Goal: Information Seeking & Learning: Find specific fact

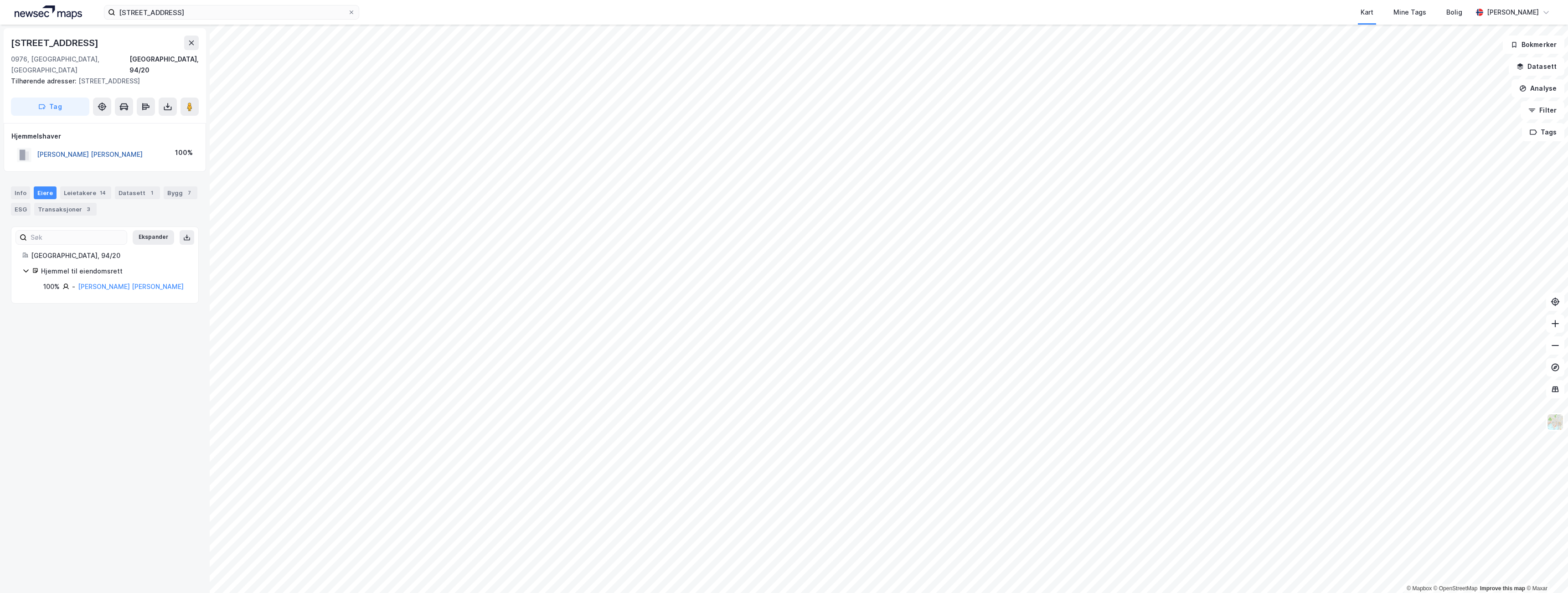
click at [0, 0] on button "[PERSON_NAME] [PERSON_NAME]" at bounding box center [0, 0] width 0 height 0
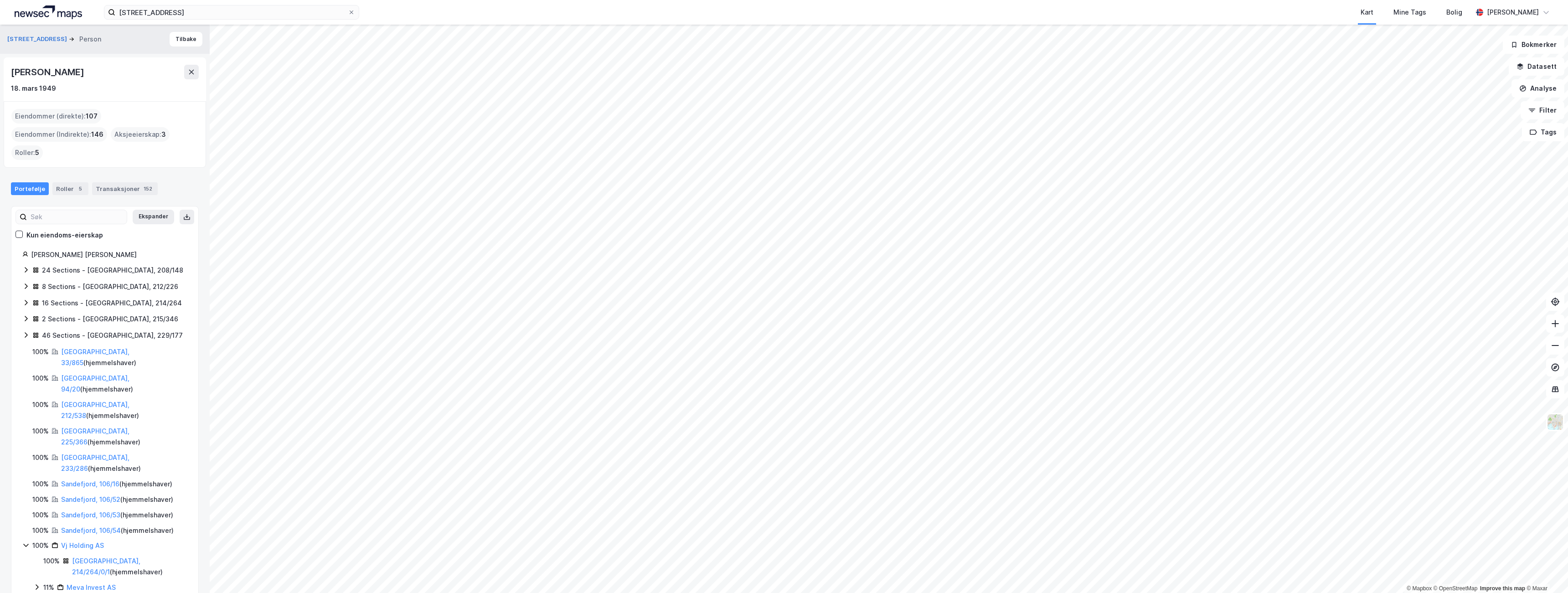
click at [26, 267] on icon at bounding box center [26, 270] width 2 height 5
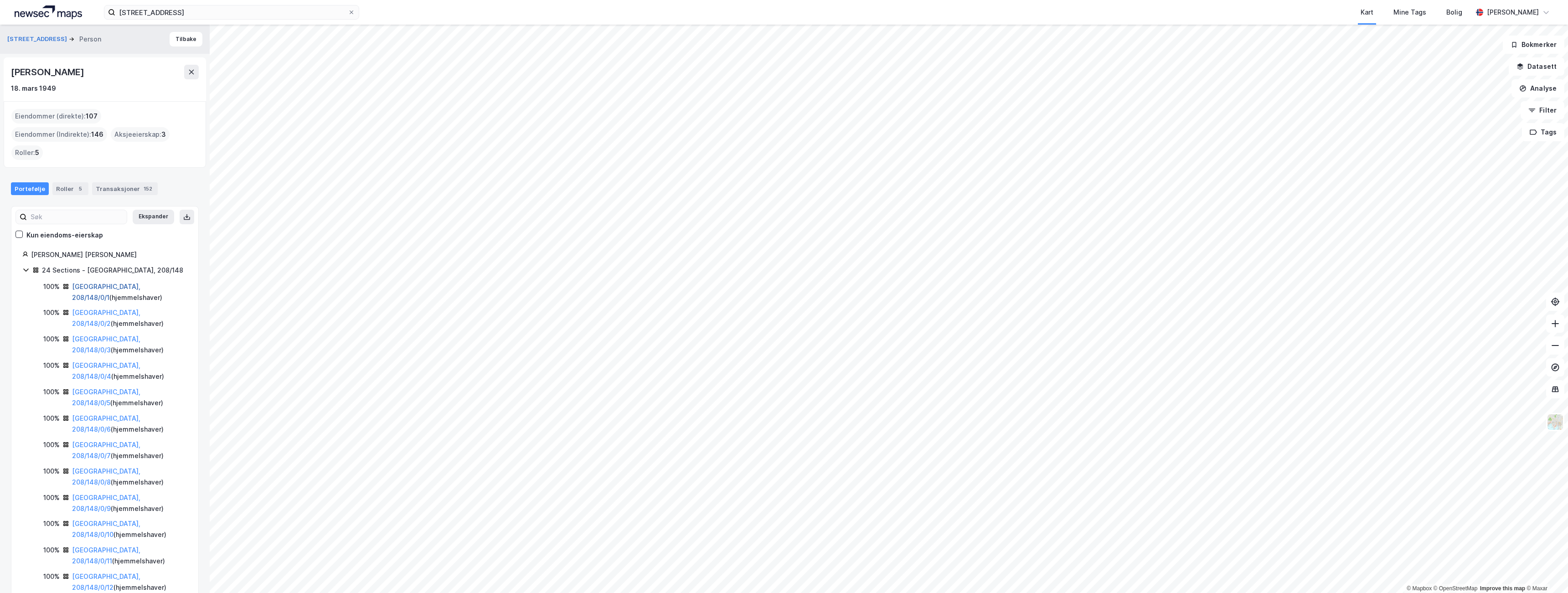
click at [122, 282] on link "[GEOGRAPHIC_DATA], 208/148/0/1" at bounding box center [106, 292] width 68 height 19
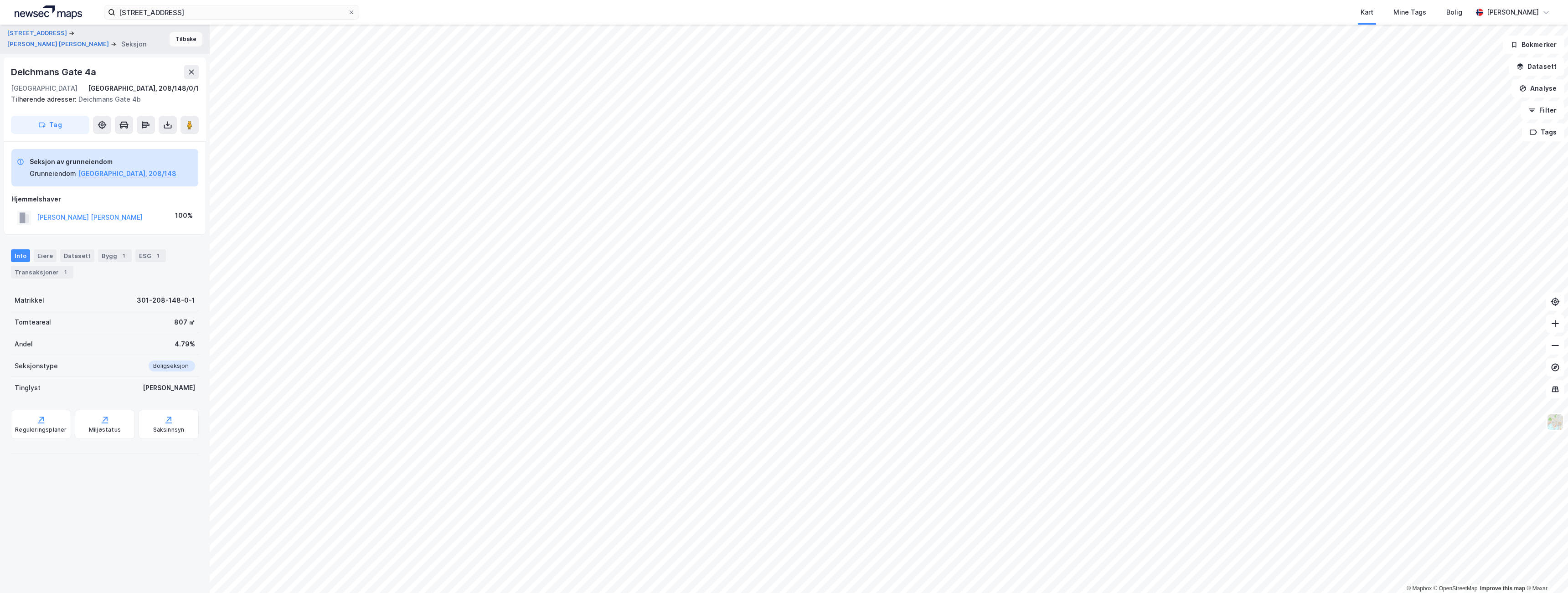
click at [174, 40] on button "Tilbake" at bounding box center [186, 39] width 33 height 15
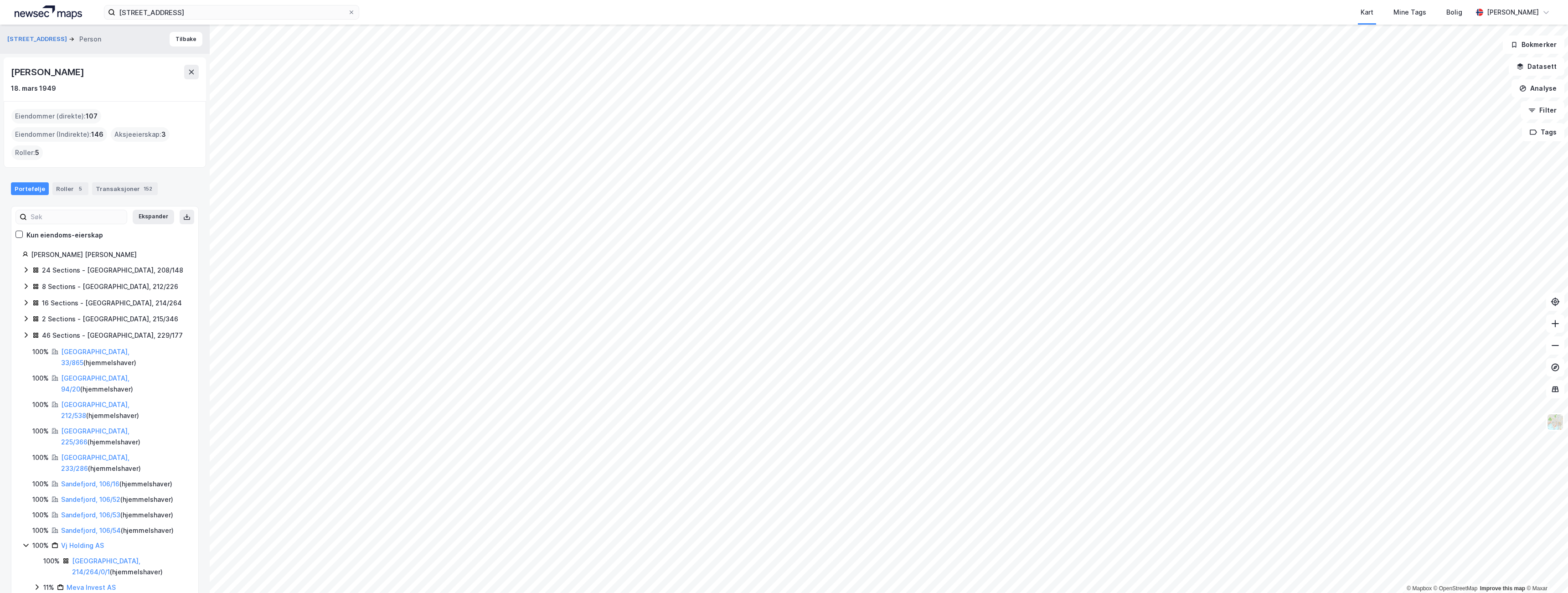
click at [53, 281] on div "8 Sections - [GEOGRAPHIC_DATA], 212/226" at bounding box center [110, 287] width 136 height 11
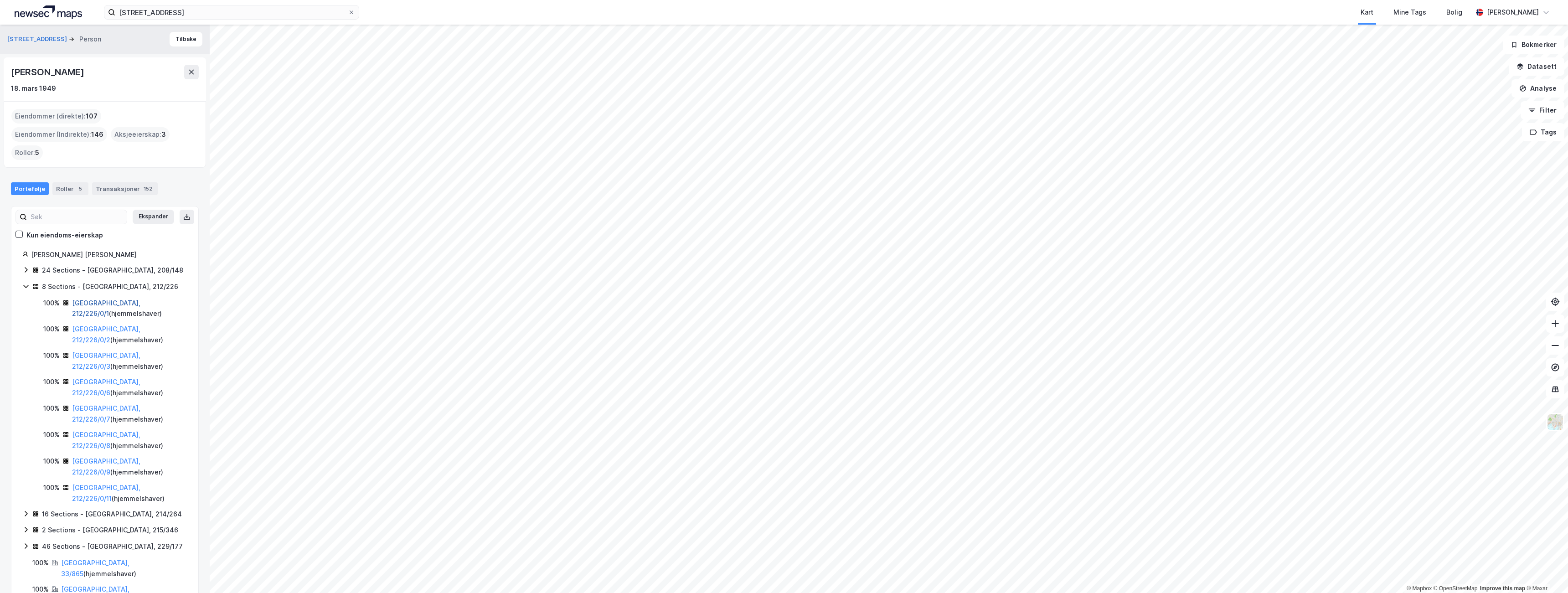
click at [81, 299] on link "[GEOGRAPHIC_DATA], 212/226/0/1" at bounding box center [106, 308] width 68 height 19
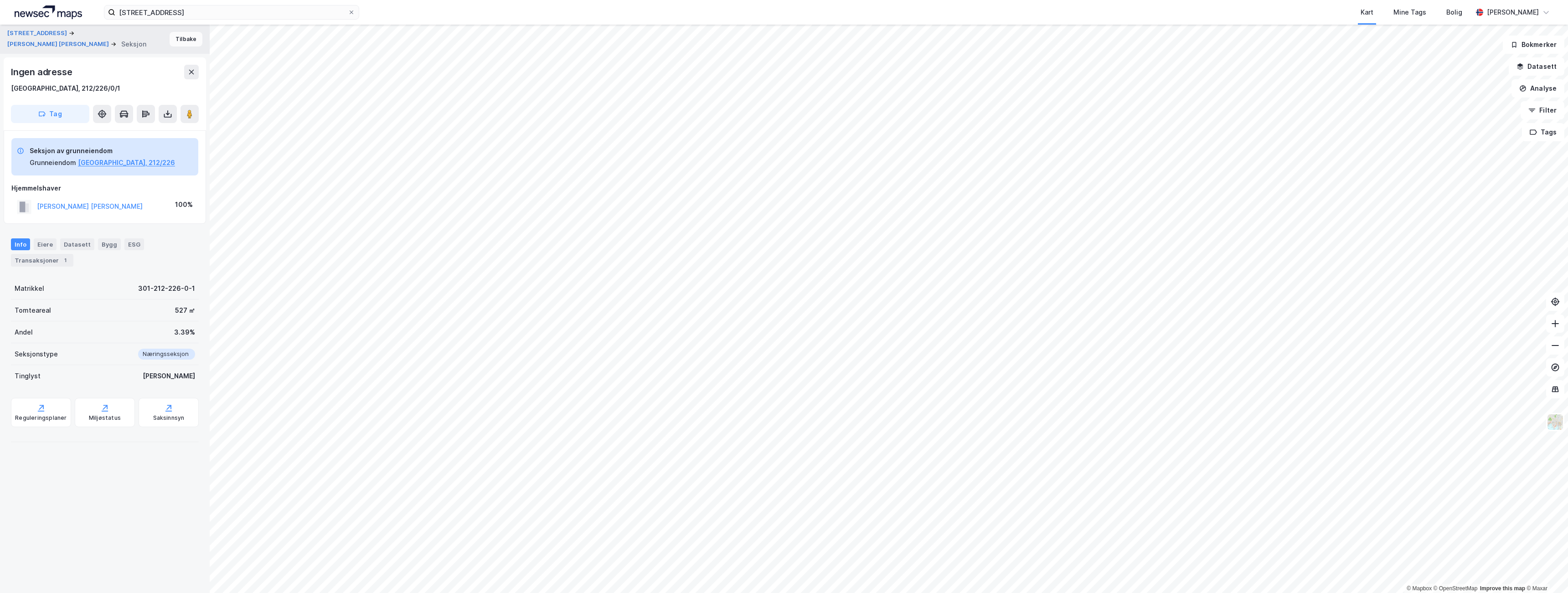
click at [170, 42] on button "Tilbake" at bounding box center [186, 39] width 33 height 15
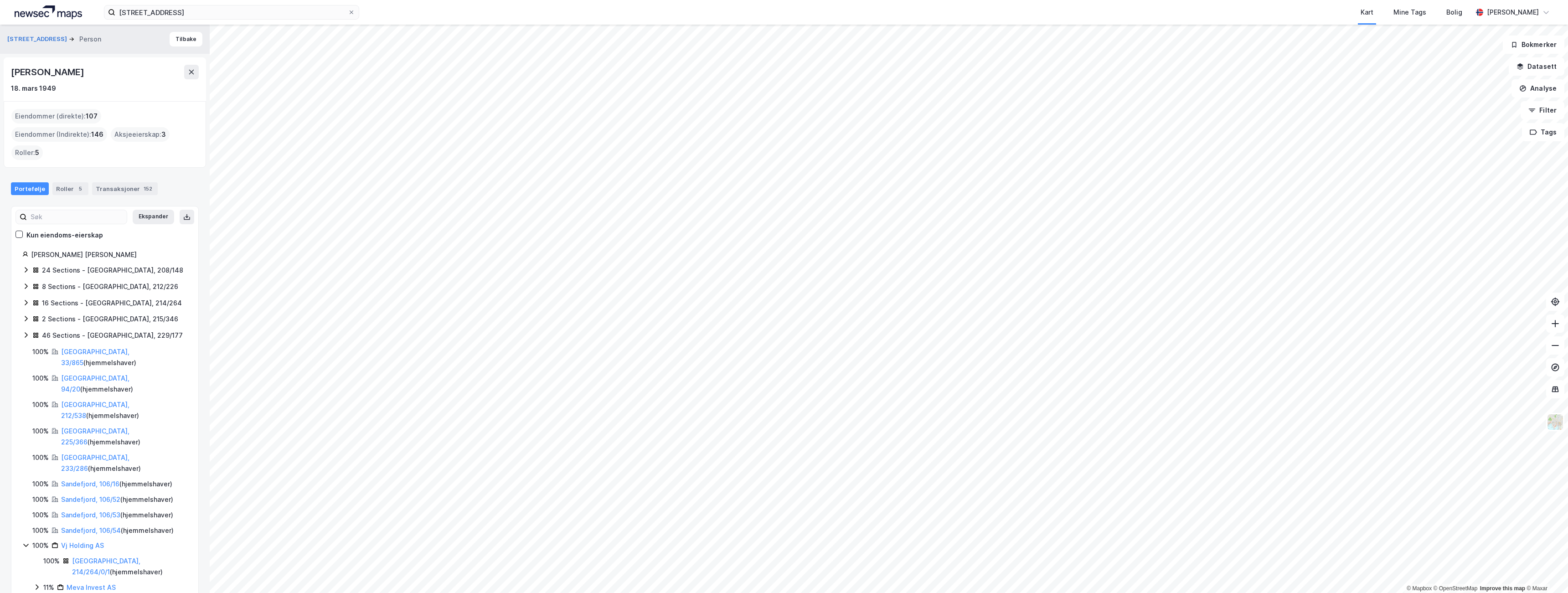
click at [63, 298] on div "16 Sections - [GEOGRAPHIC_DATA], 214/264" at bounding box center [112, 303] width 140 height 11
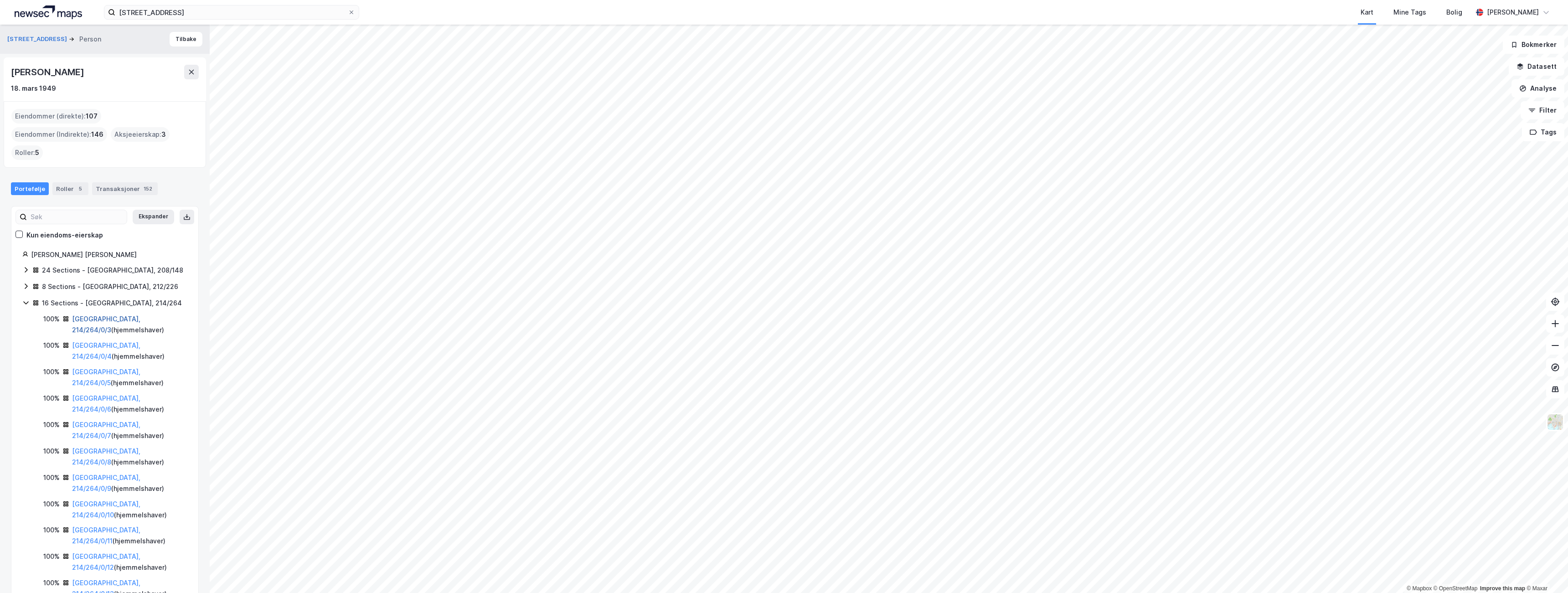
click at [91, 315] on link "[GEOGRAPHIC_DATA], 214/264/0/3" at bounding box center [106, 324] width 68 height 19
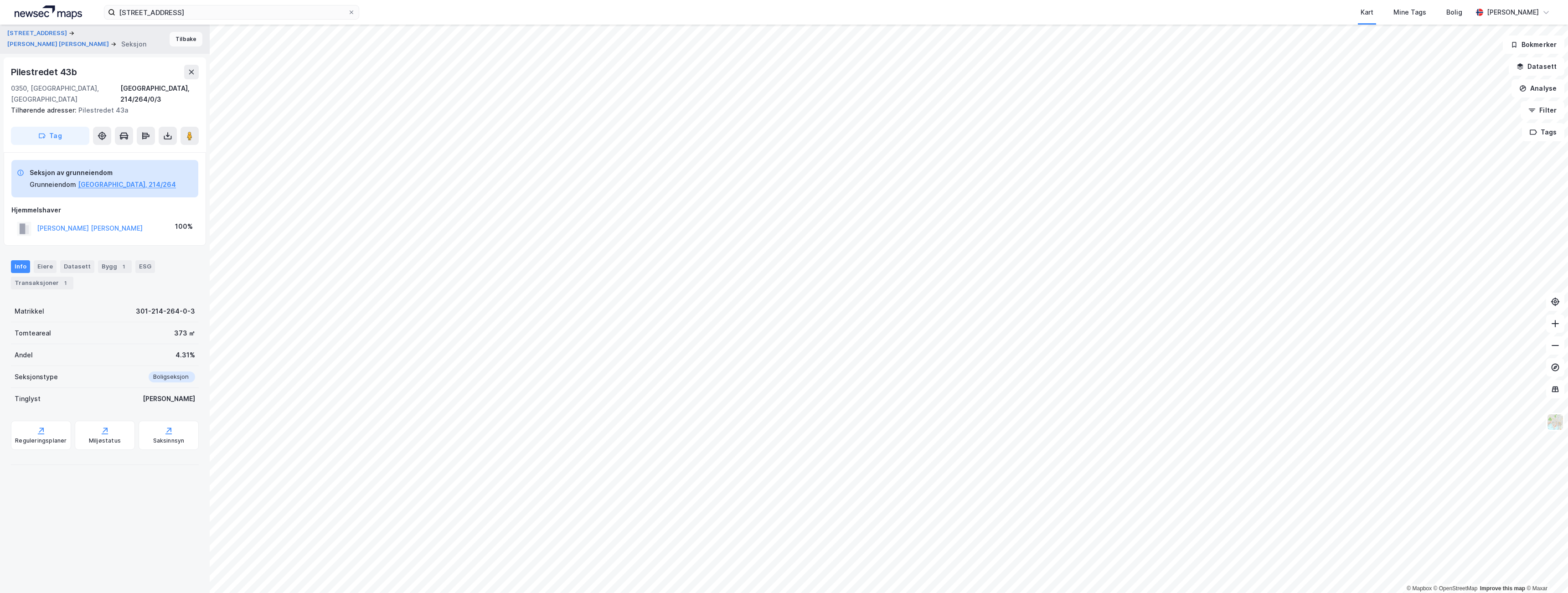
click at [173, 40] on button "Tilbake" at bounding box center [186, 39] width 33 height 15
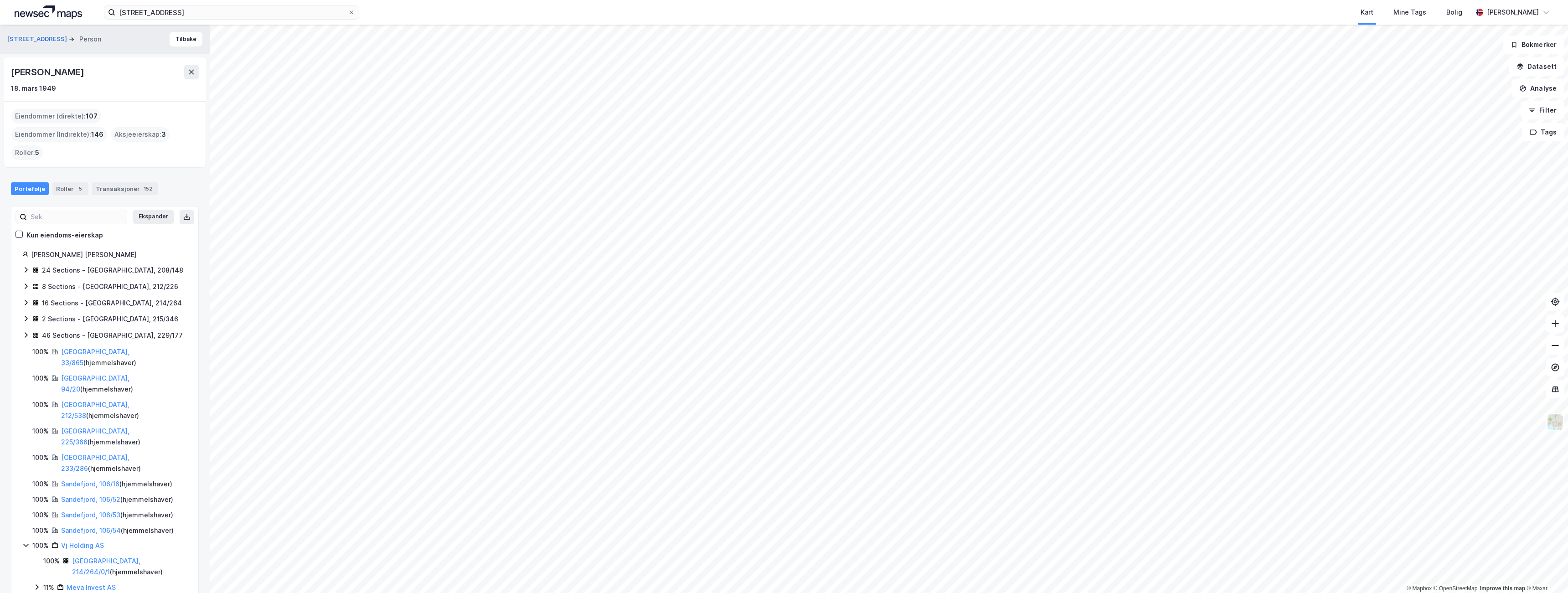
click at [56, 314] on div "2 Sections - [GEOGRAPHIC_DATA], 215/346" at bounding box center [110, 319] width 136 height 11
click at [91, 331] on link "[GEOGRAPHIC_DATA], 215/346/0/2" at bounding box center [106, 340] width 68 height 19
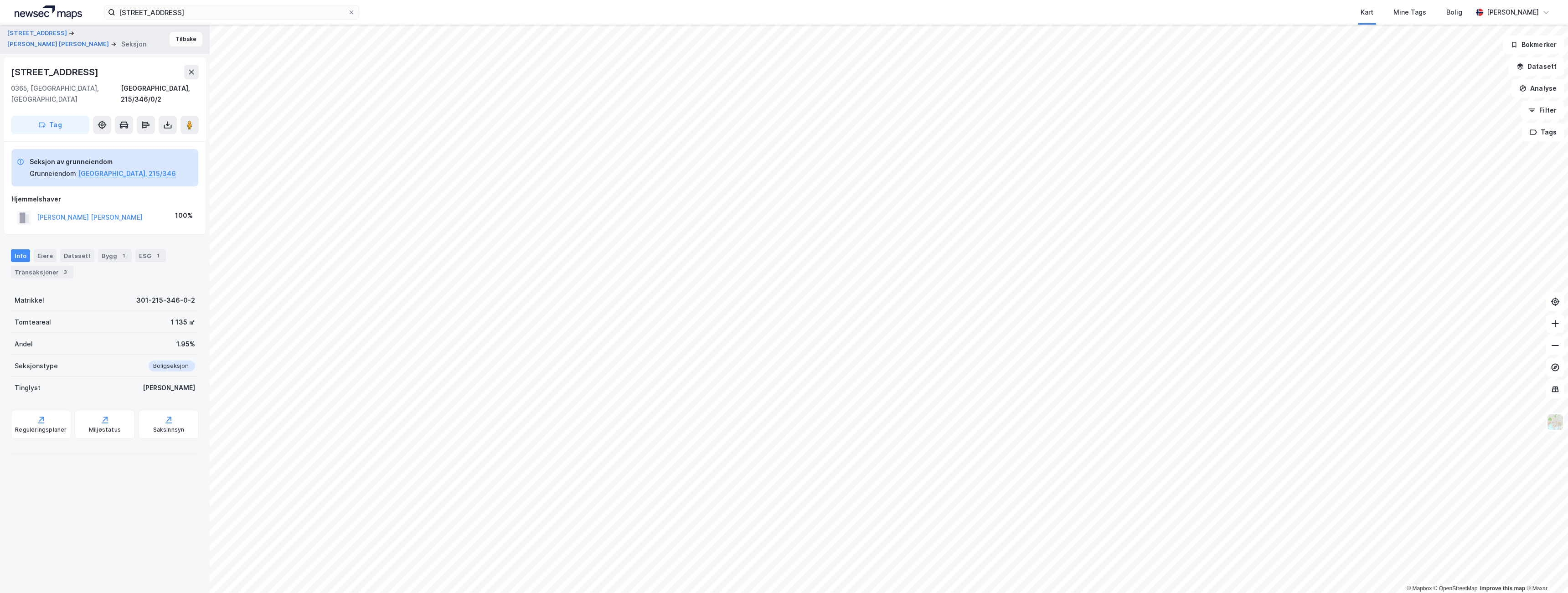
click at [181, 41] on button "Tilbake" at bounding box center [186, 39] width 33 height 15
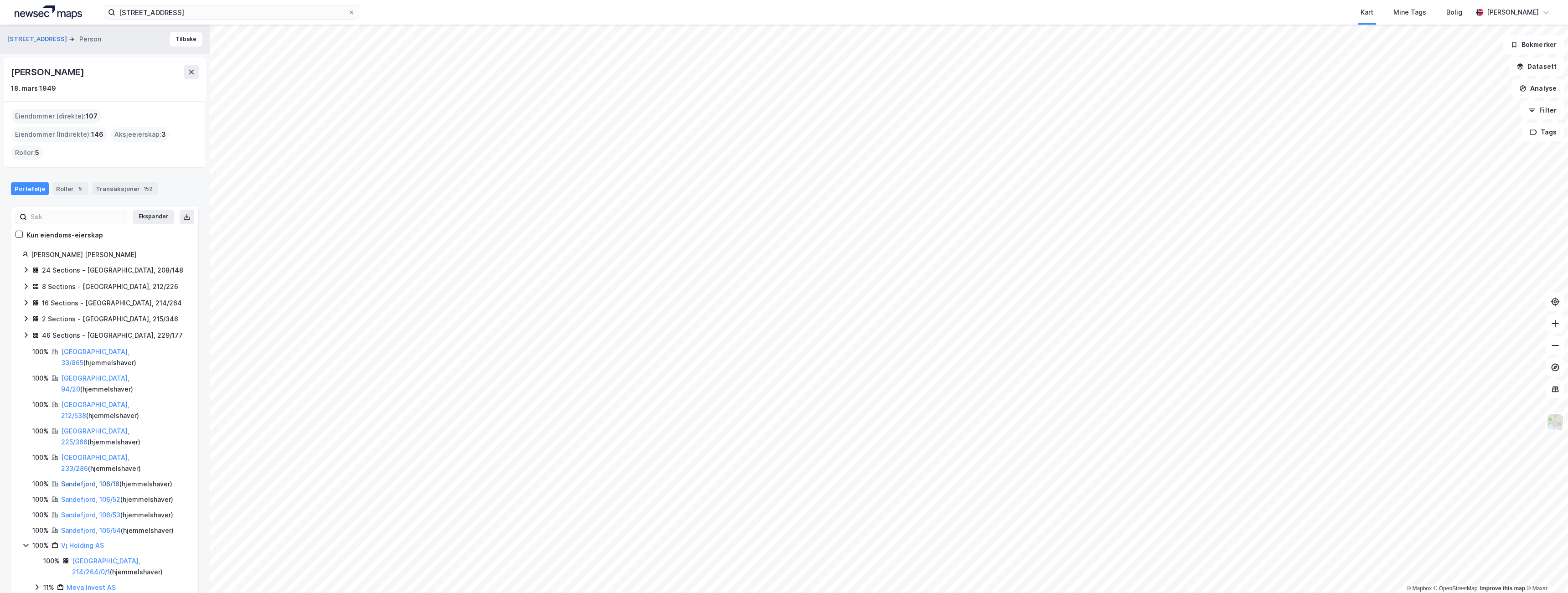
click at [106, 480] on link "Sandefjord, 106/16" at bounding box center [90, 484] width 58 height 8
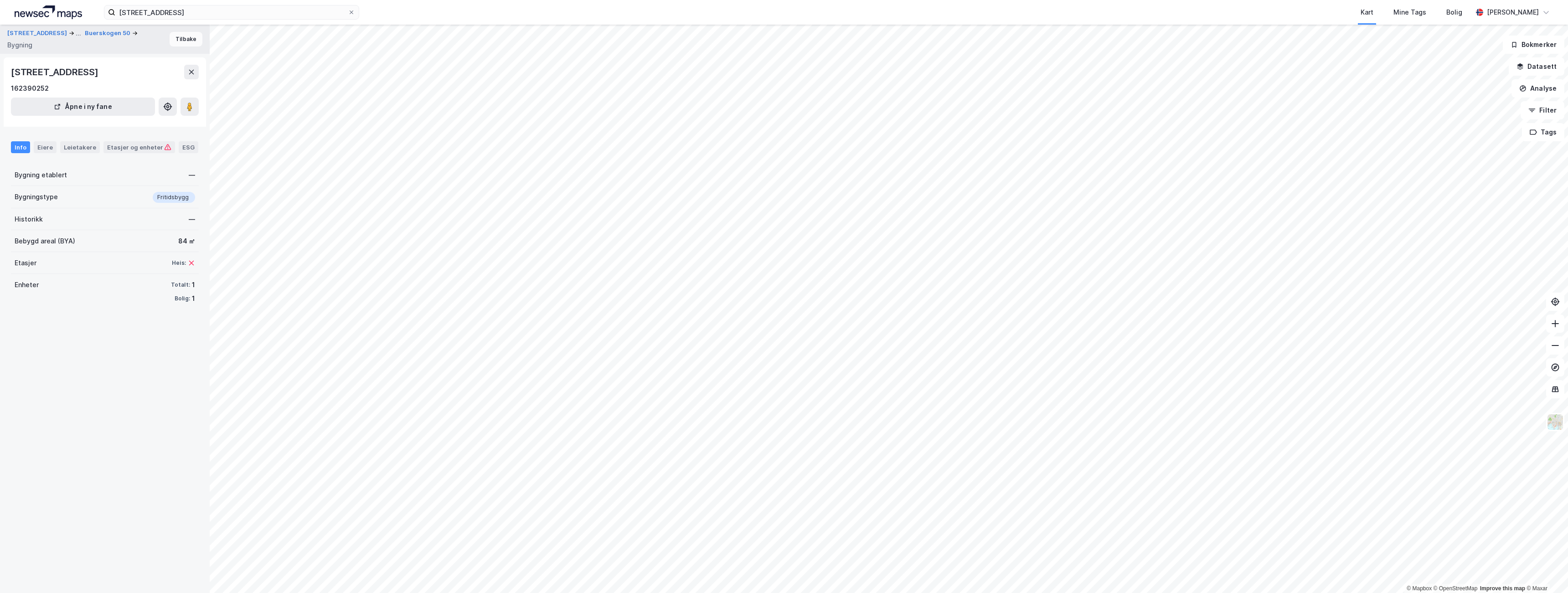
click at [178, 39] on button "Tilbake" at bounding box center [186, 39] width 33 height 15
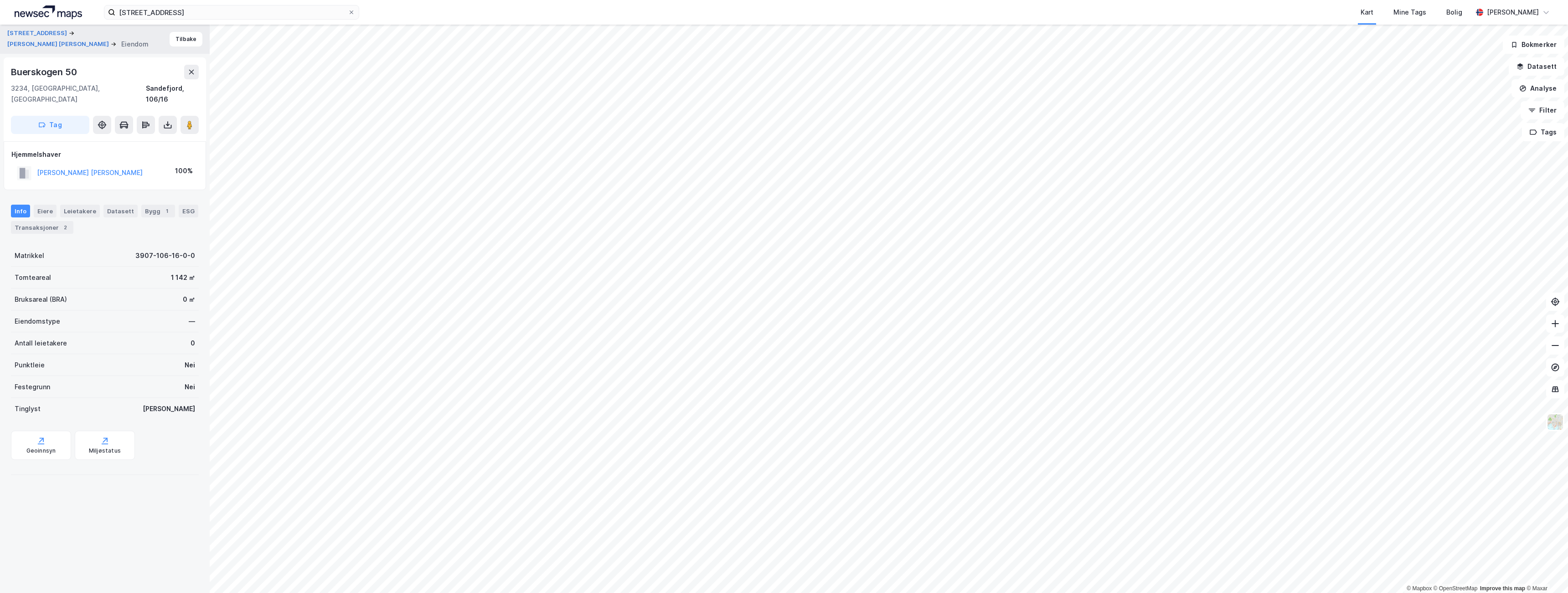
click at [178, 39] on button "Tilbake" at bounding box center [186, 39] width 33 height 15
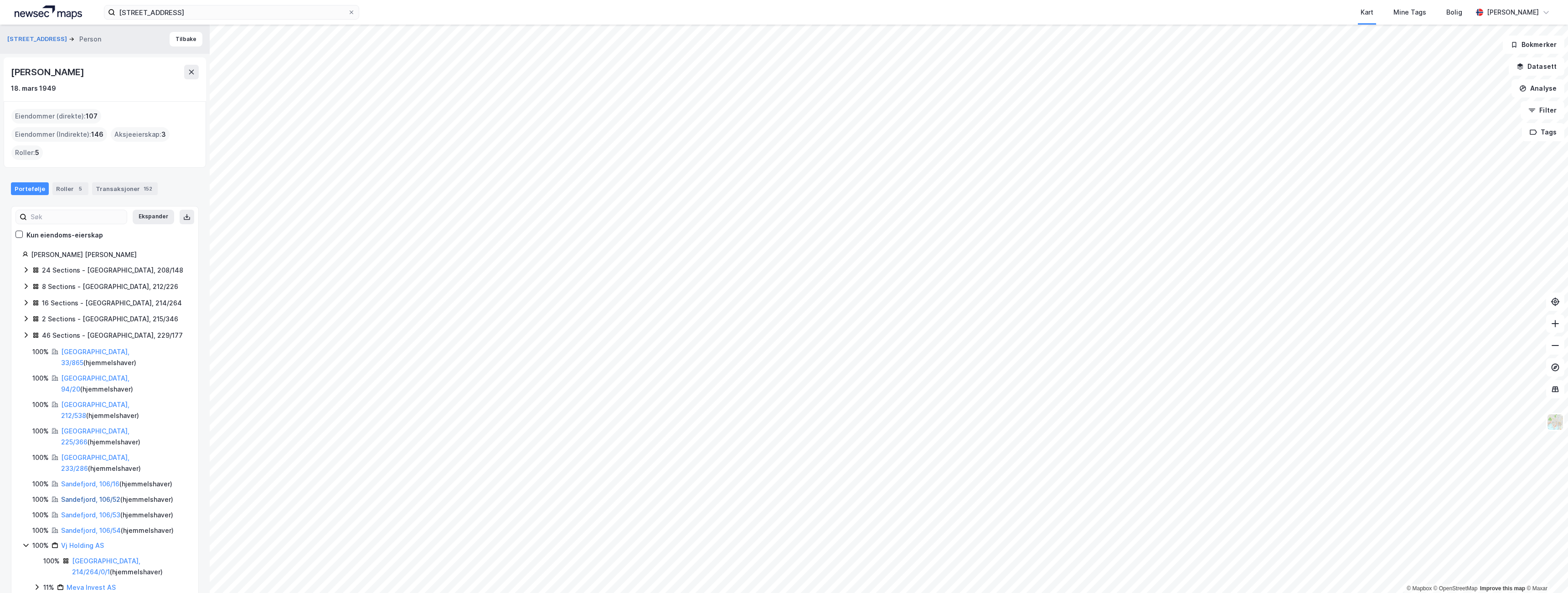
click at [83, 496] on link "Sandefjord, 106/52" at bounding box center [90, 499] width 59 height 8
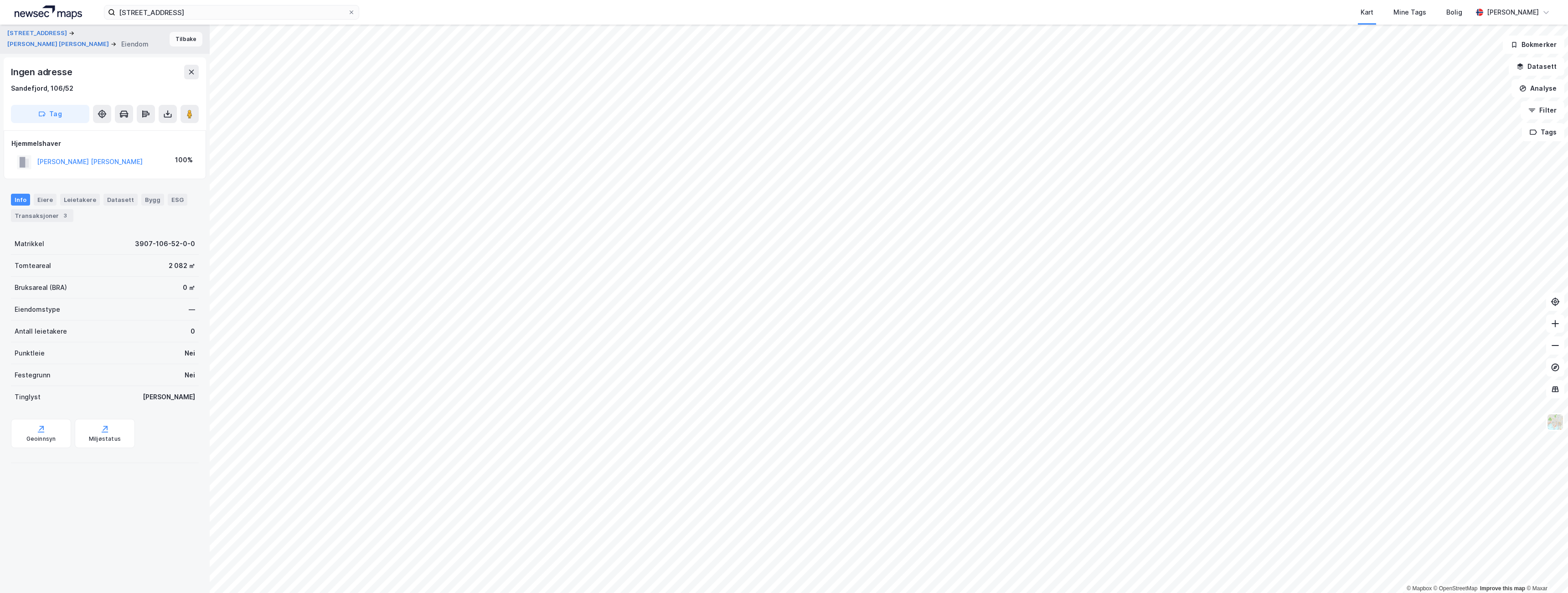
click at [183, 43] on button "Tilbake" at bounding box center [186, 39] width 33 height 15
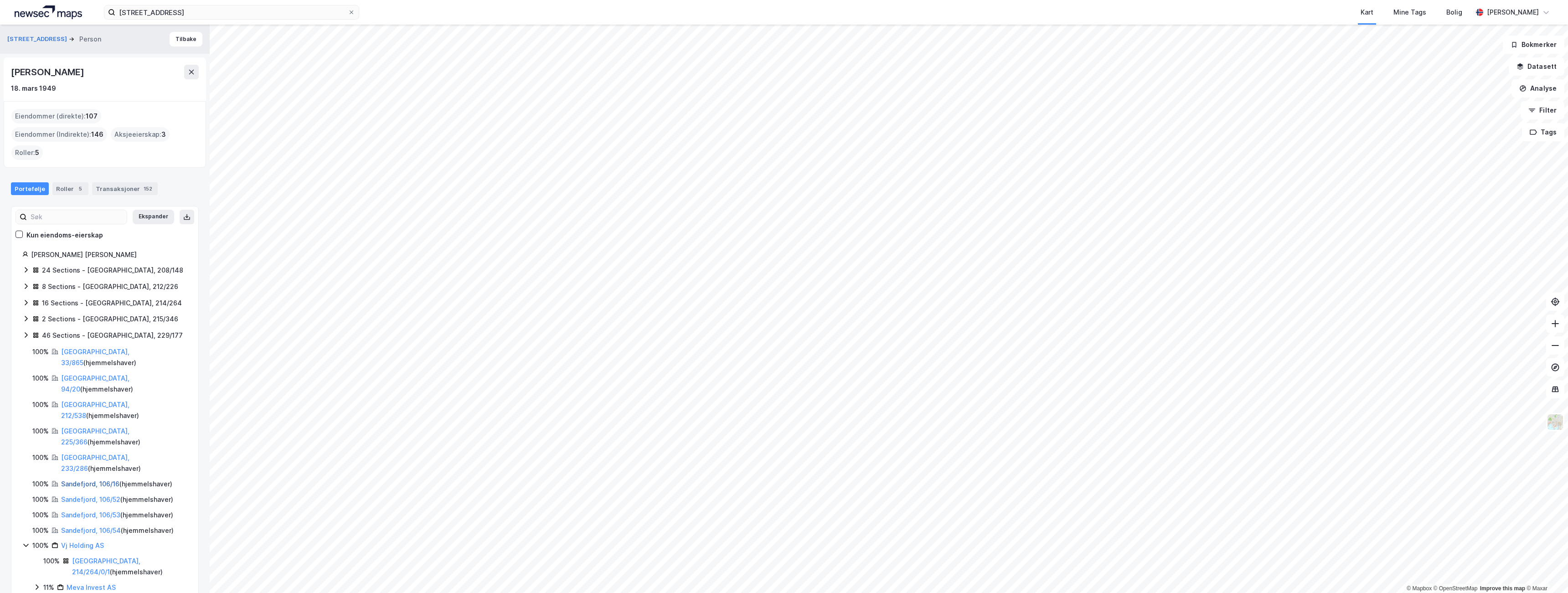
click at [83, 480] on link "Sandefjord, 106/16" at bounding box center [90, 484] width 58 height 8
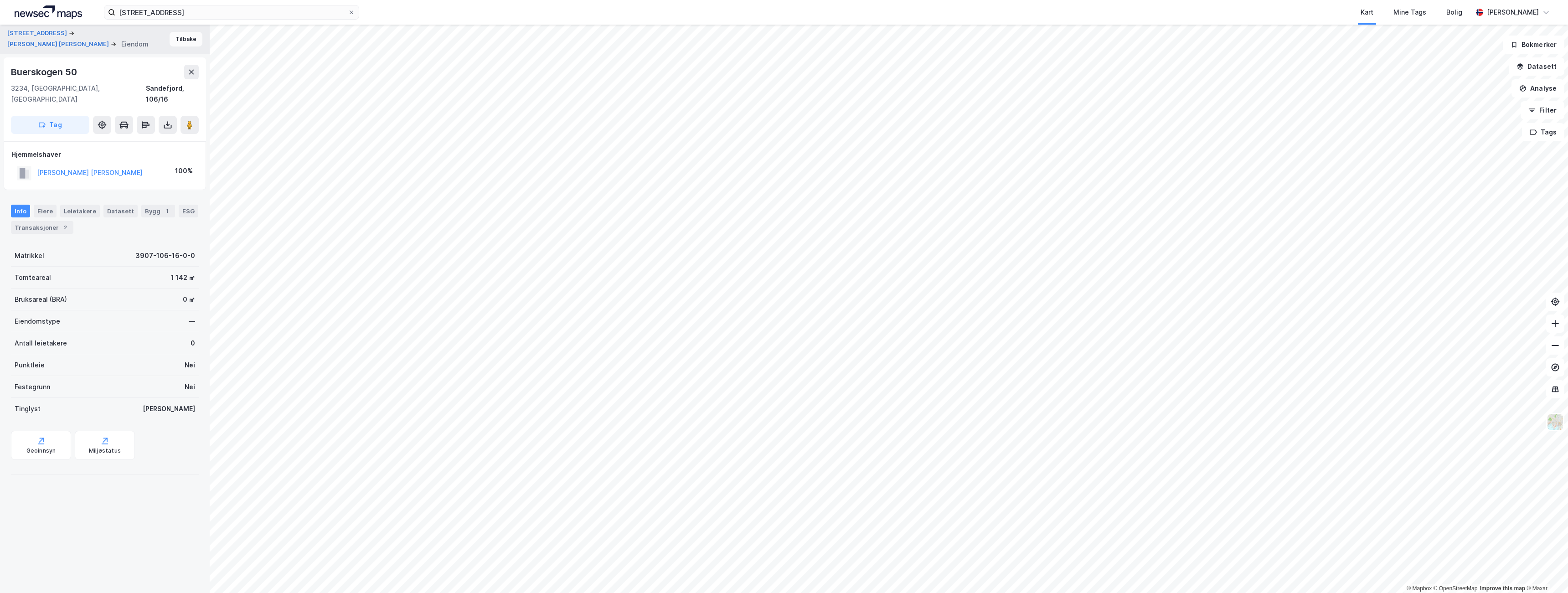
click at [188, 38] on button "Tilbake" at bounding box center [186, 39] width 33 height 15
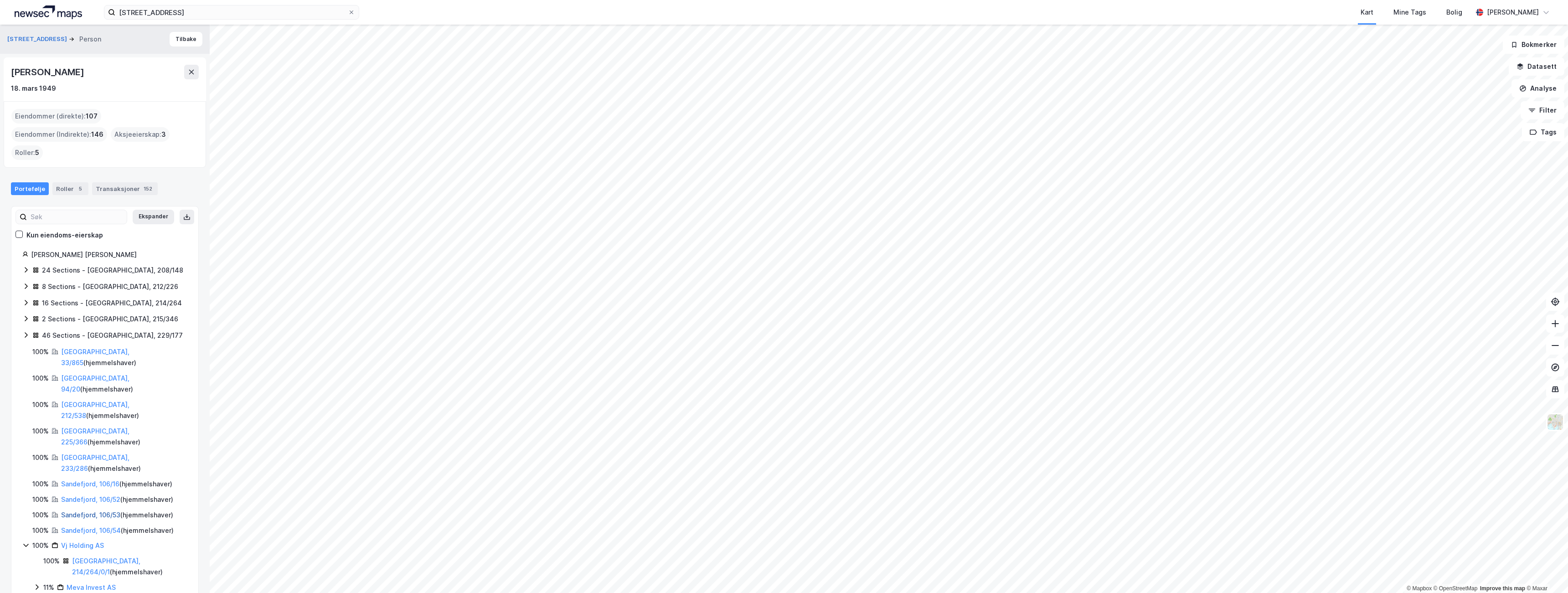
click at [87, 511] on link "Sandefjord, 106/53" at bounding box center [90, 514] width 59 height 8
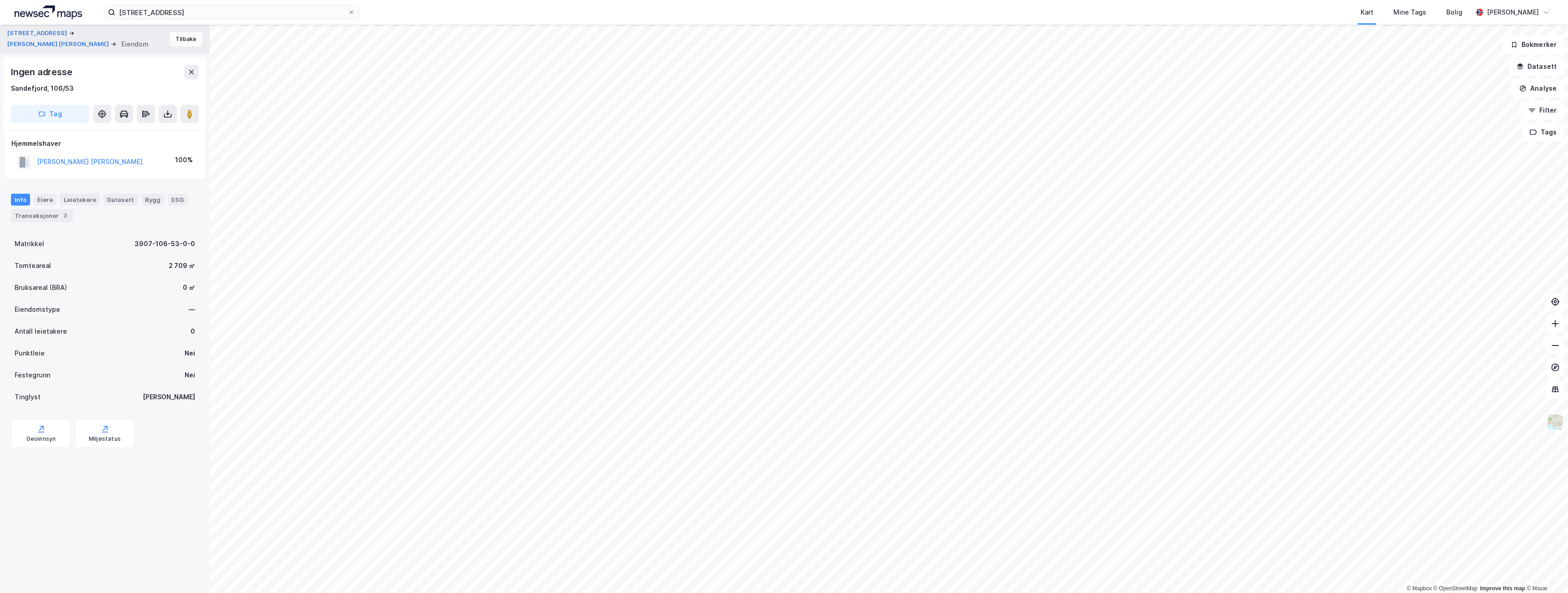
click at [187, 36] on button "Tilbake" at bounding box center [186, 39] width 33 height 15
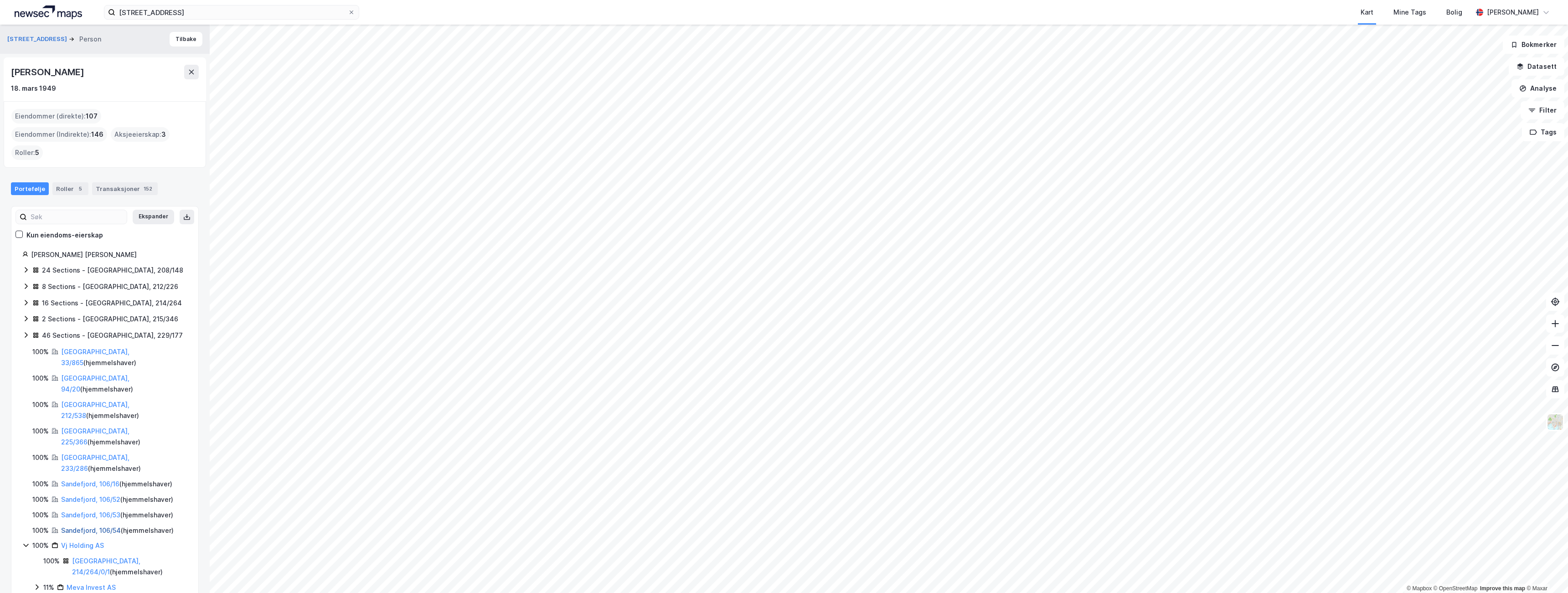
click at [82, 527] on link "Sandefjord, 106/54" at bounding box center [91, 530] width 60 height 8
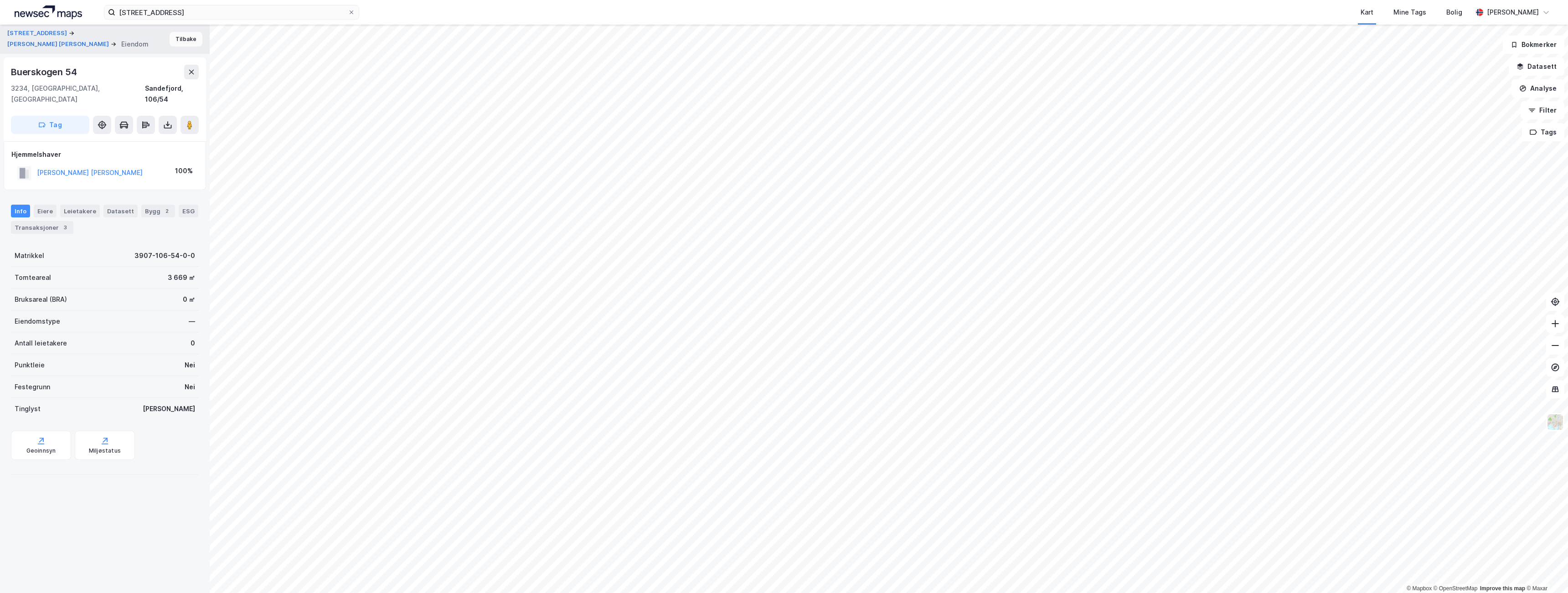
click at [180, 37] on button "Tilbake" at bounding box center [186, 39] width 33 height 15
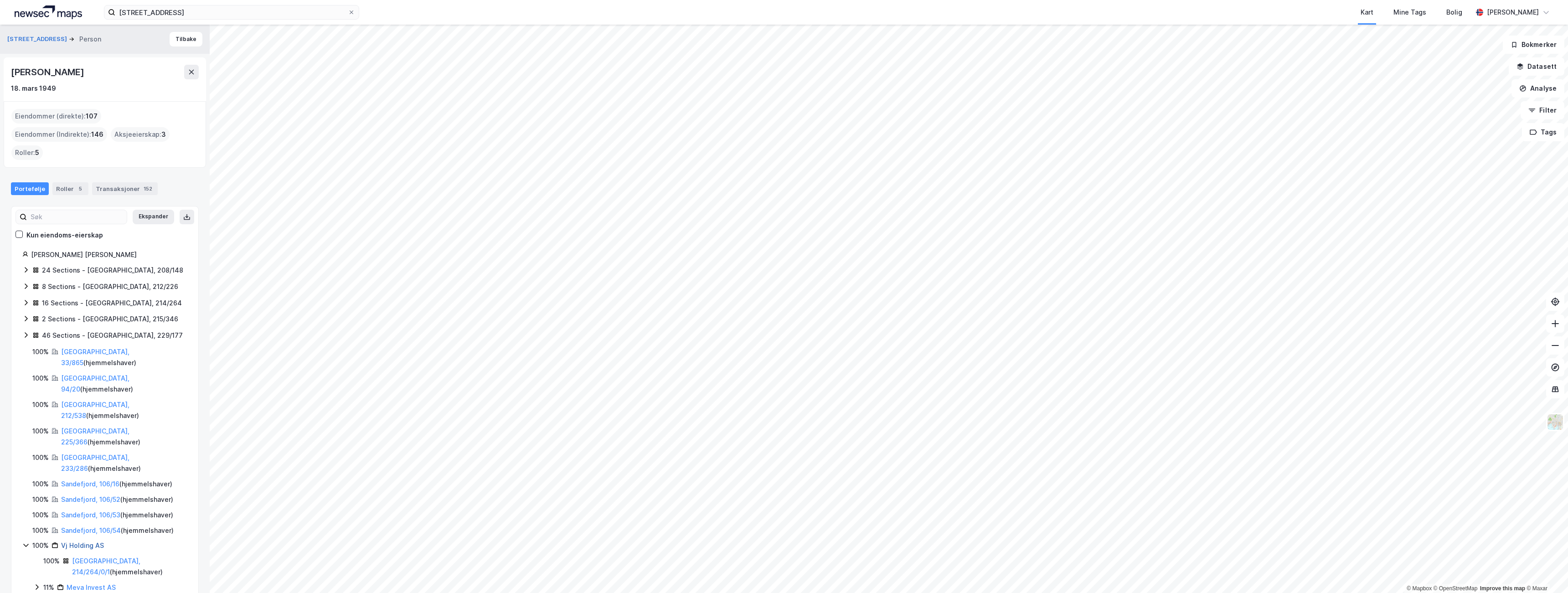
scroll to position [32, 0]
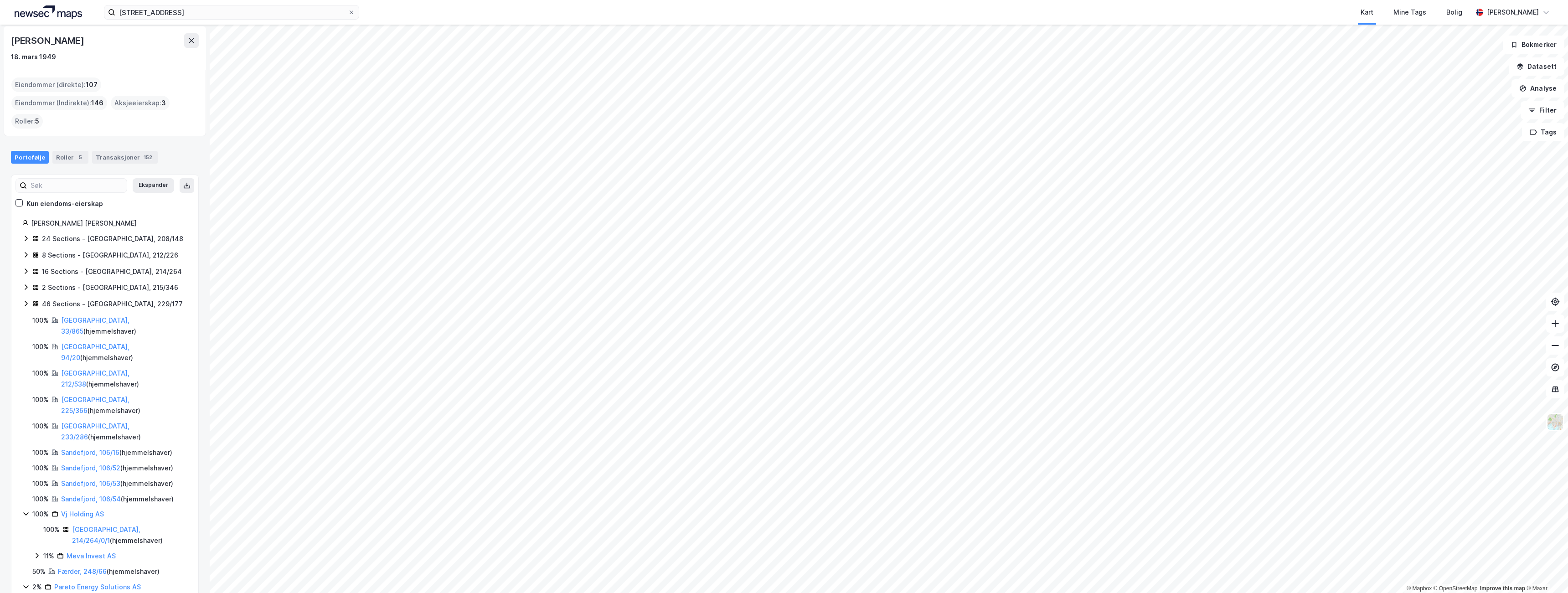
click at [76, 592] on link "Aqualyng Holding AS" at bounding box center [98, 602] width 66 height 8
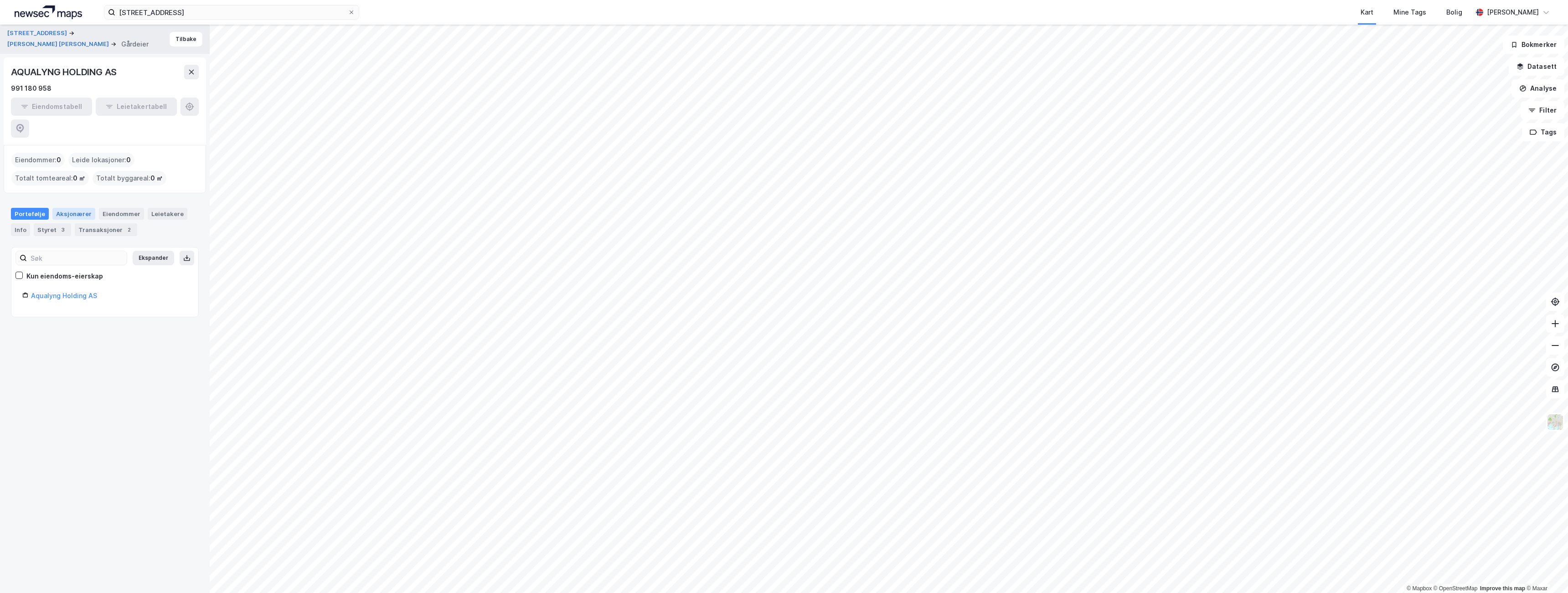
click at [61, 208] on div "Aksjonærer" at bounding box center [74, 213] width 43 height 12
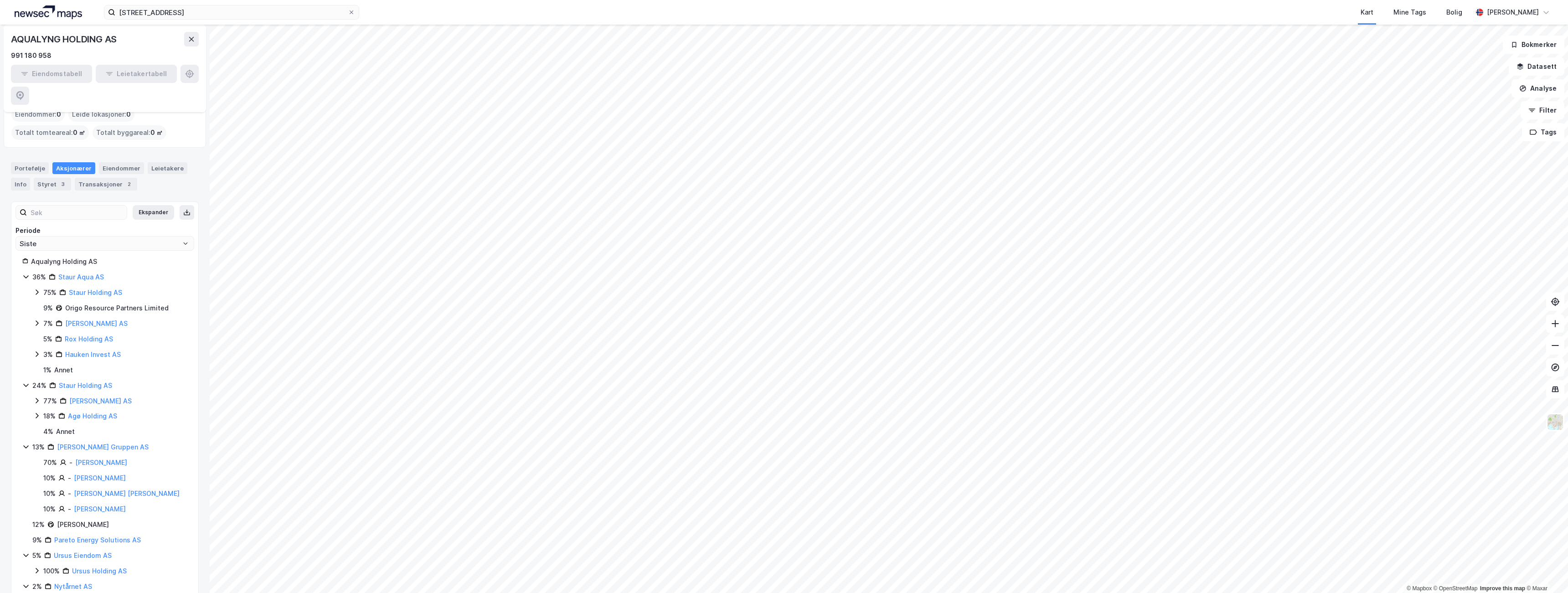
scroll to position [61, 0]
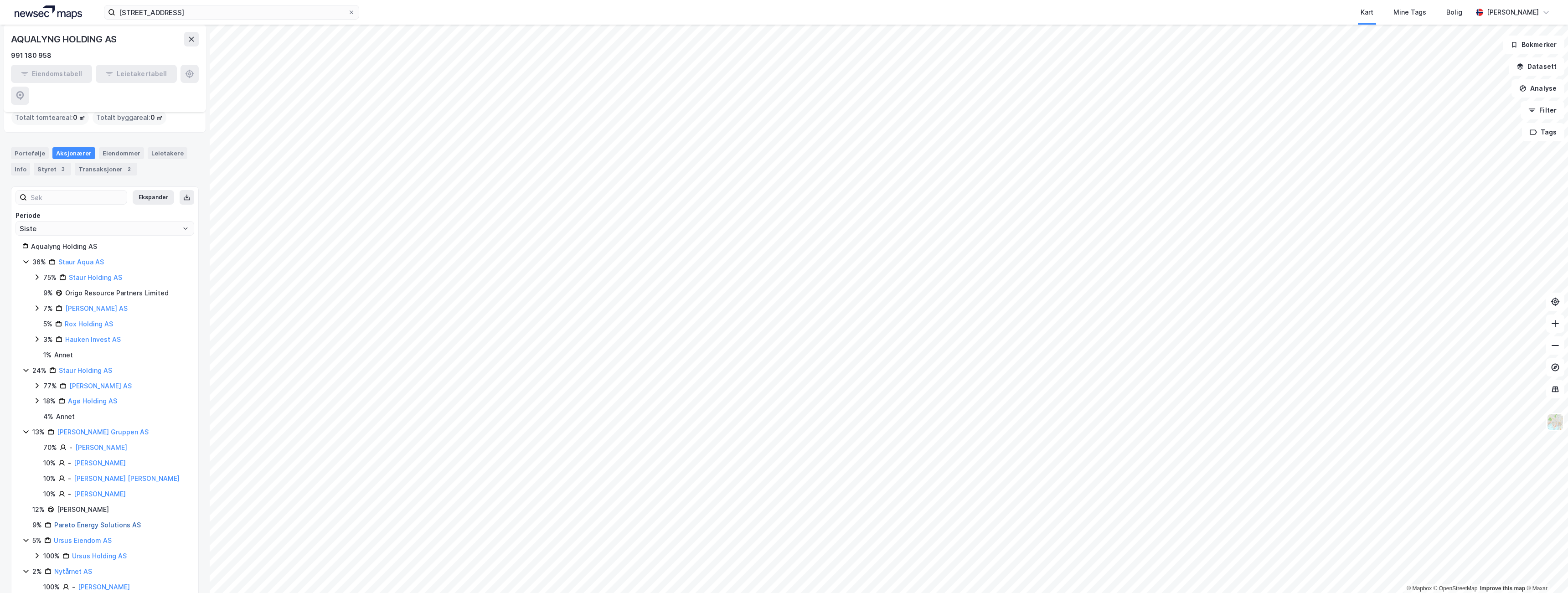
click at [79, 521] on link "Pareto Energy Solutions AS" at bounding box center [97, 525] width 86 height 8
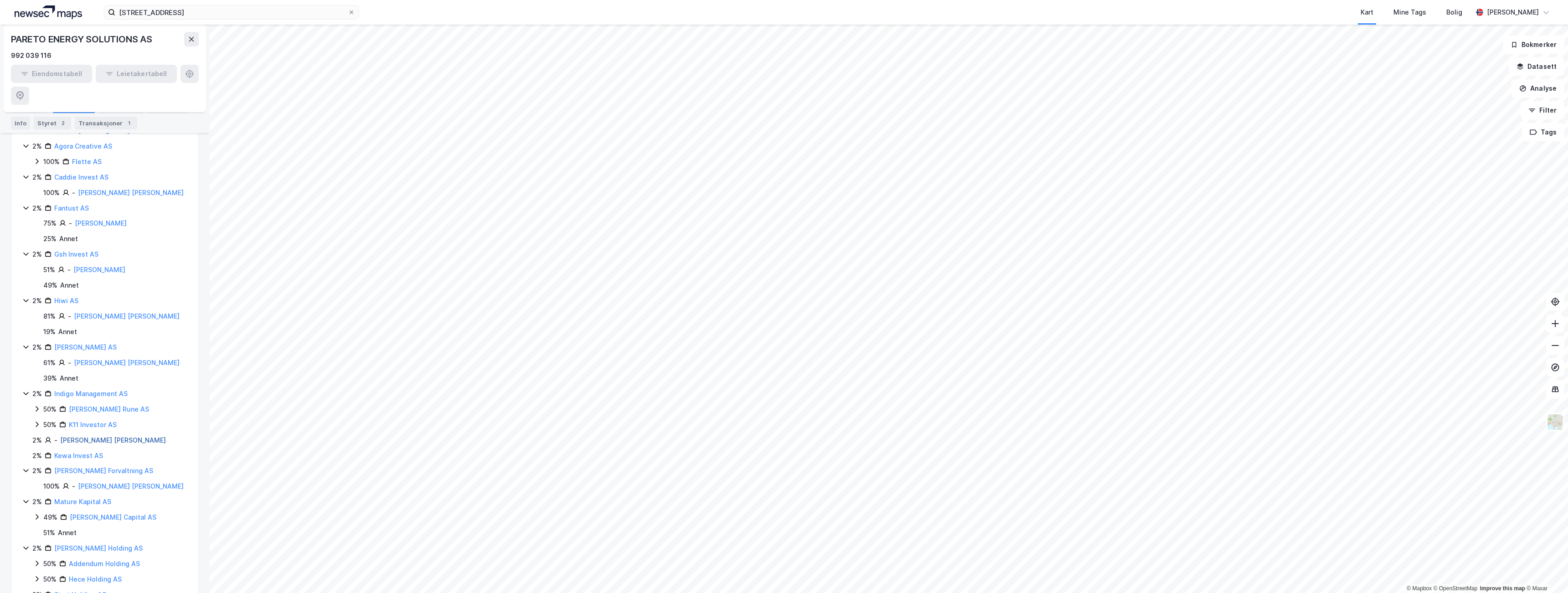
scroll to position [502, 0]
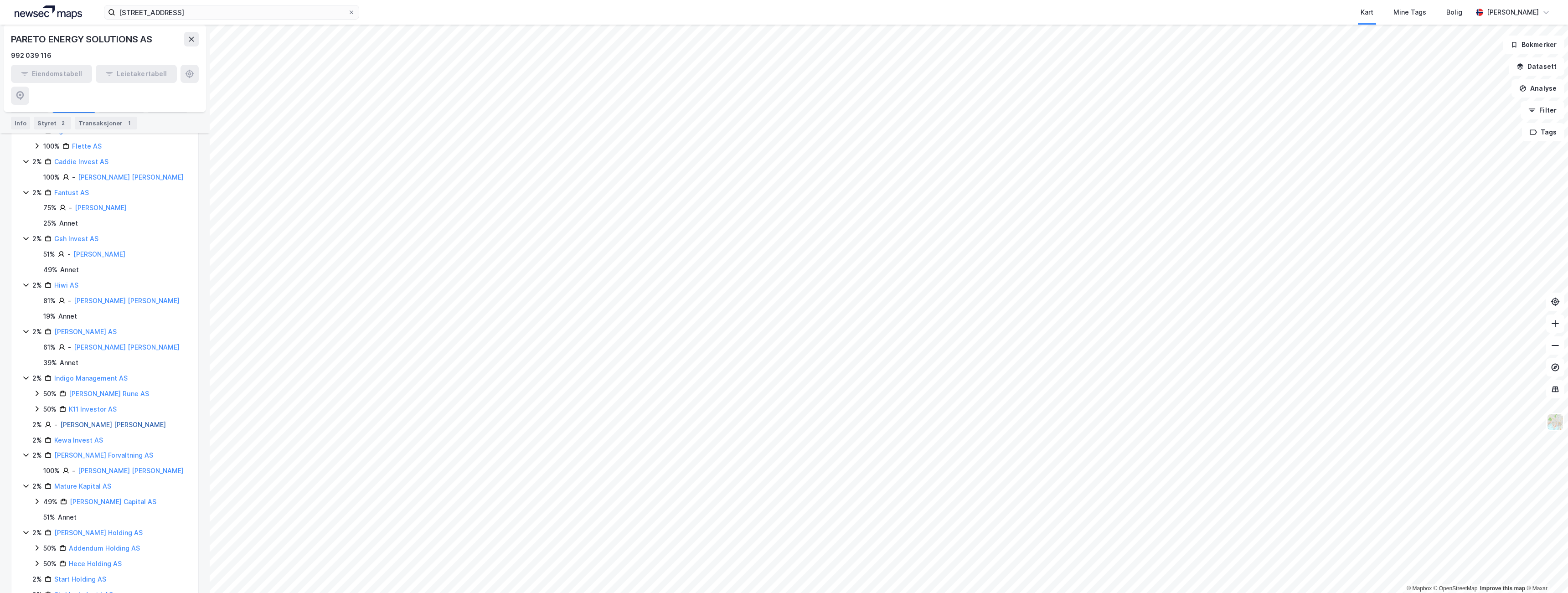
click at [74, 421] on link "[PERSON_NAME] [PERSON_NAME]" at bounding box center [113, 424] width 106 height 8
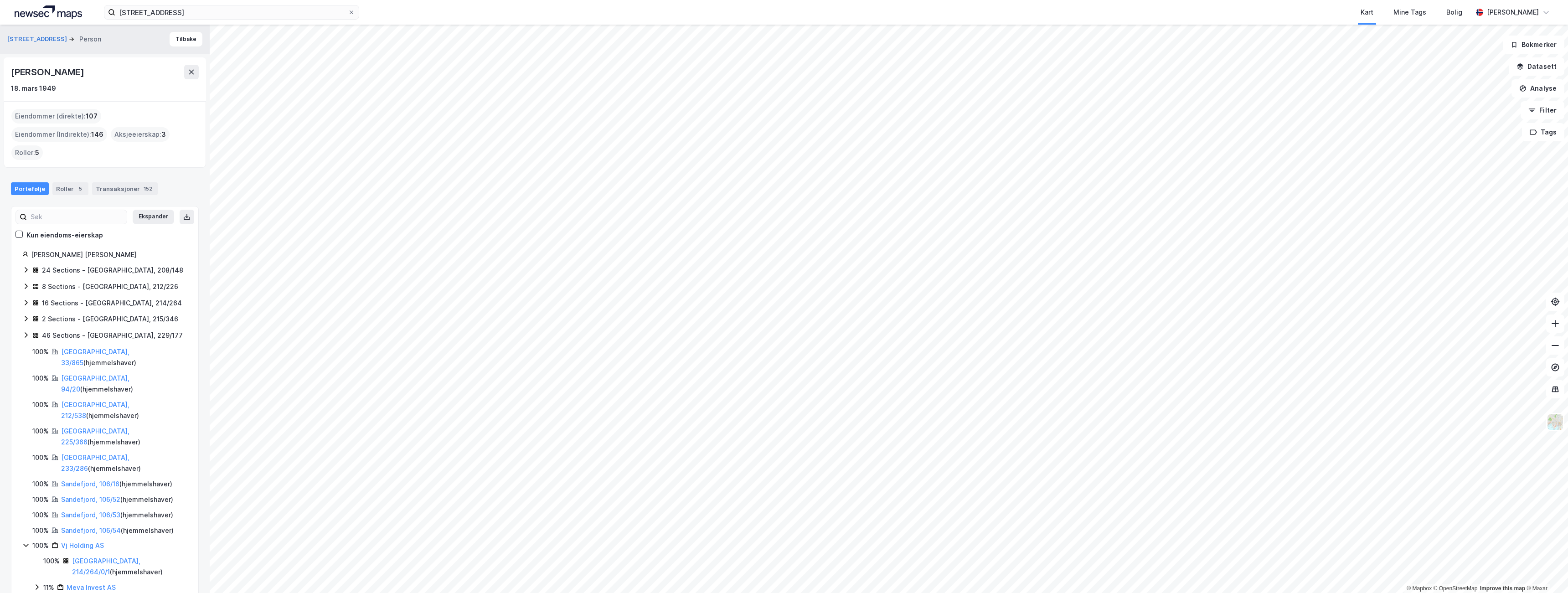
scroll to position [32, 0]
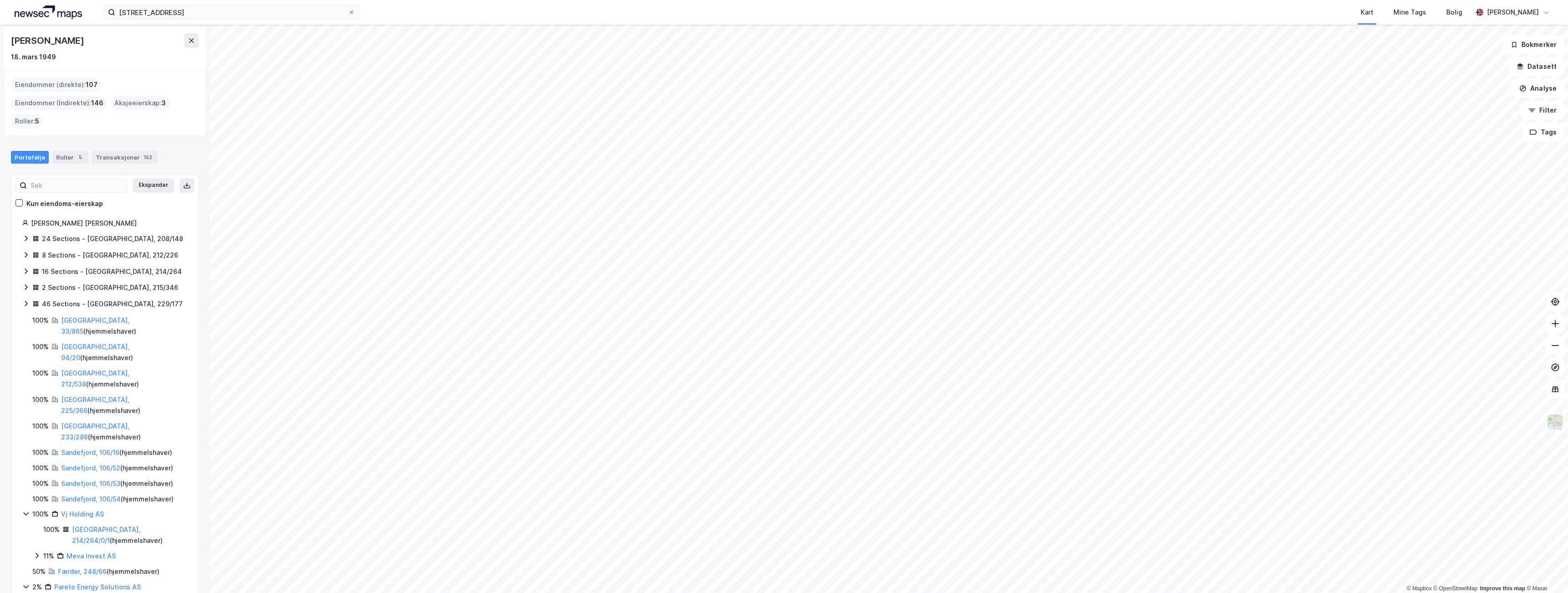
click at [47, 584] on icon at bounding box center [47, 587] width 7 height 7
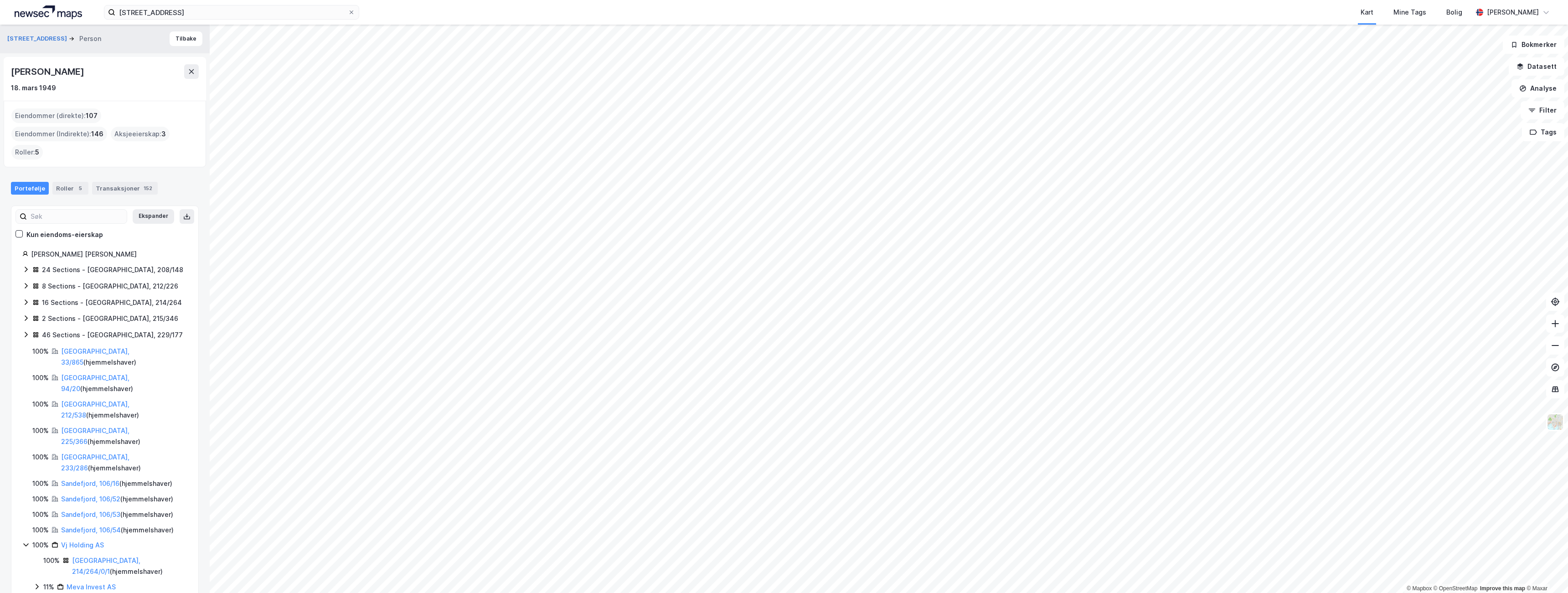
click at [25, 541] on icon at bounding box center [26, 545] width 7 height 7
click at [85, 557] on link "Færder, 248/66" at bounding box center [82, 561] width 49 height 8
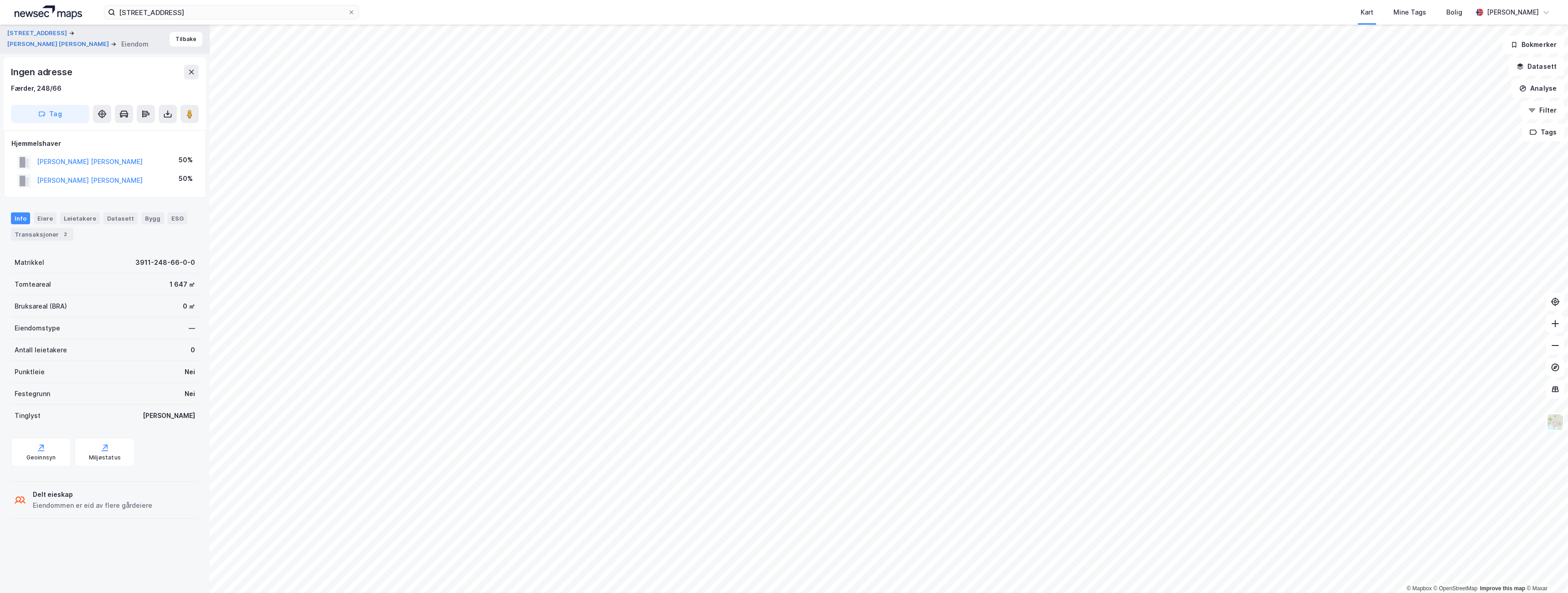
click at [77, 197] on div "[PERSON_NAME] [PERSON_NAME] 50% [PERSON_NAME] [PERSON_NAME] 50%" at bounding box center [105, 164] width 202 height 68
click at [186, 35] on button "Tilbake" at bounding box center [186, 39] width 33 height 15
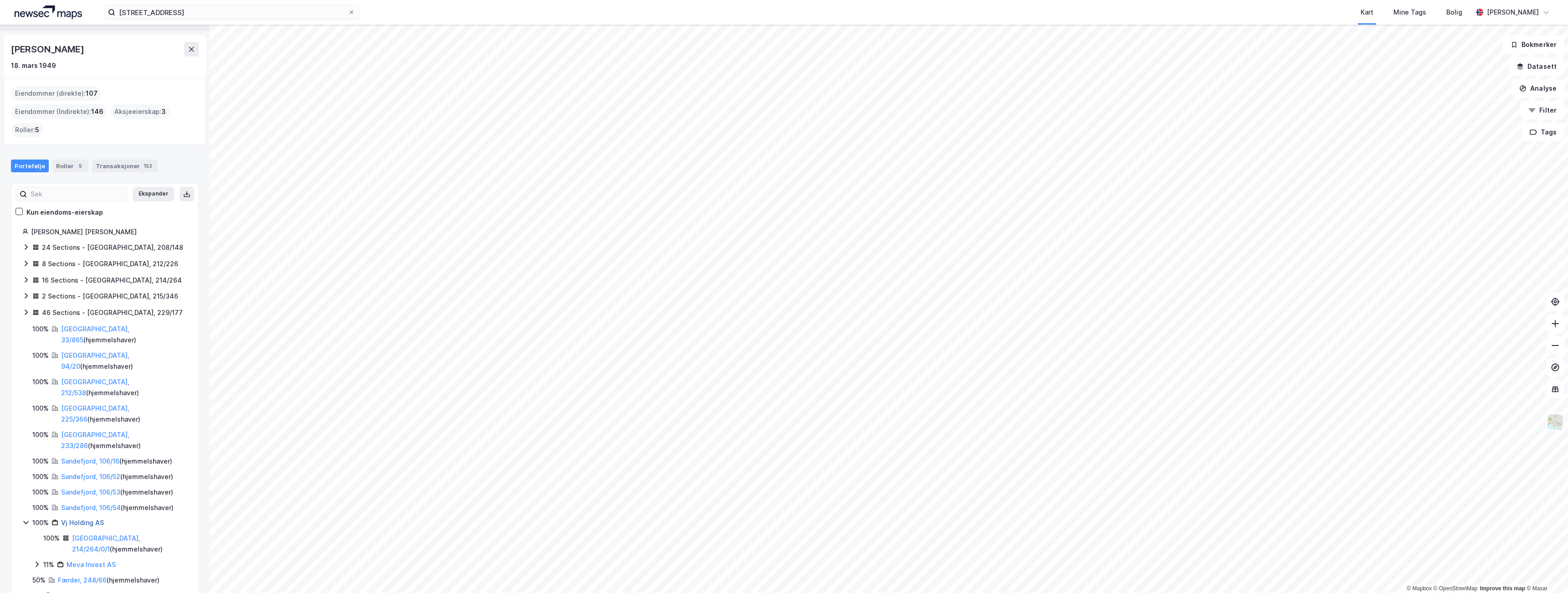
scroll to position [32, 0]
drag, startPoint x: 149, startPoint y: 501, endPoint x: 54, endPoint y: 504, distance: 95.0
click at [54, 582] on div "2% Pareto Energy Solutions AS" at bounding box center [110, 588] width 155 height 11
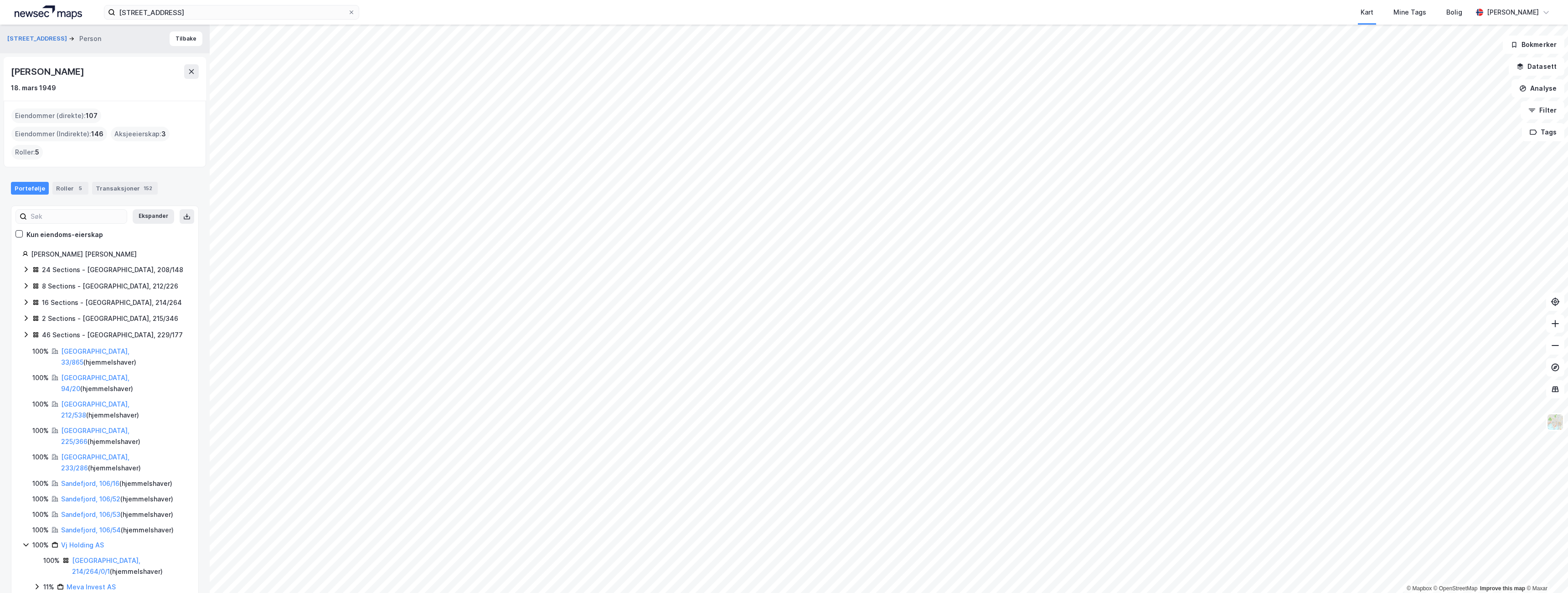
copy link "Pareto Energy Solutions AS"
drag, startPoint x: 107, startPoint y: 547, endPoint x: 55, endPoint y: 549, distance: 52.0
copy link "Kimberlitt AS"
click at [175, 34] on button "Tilbake" at bounding box center [186, 39] width 33 height 15
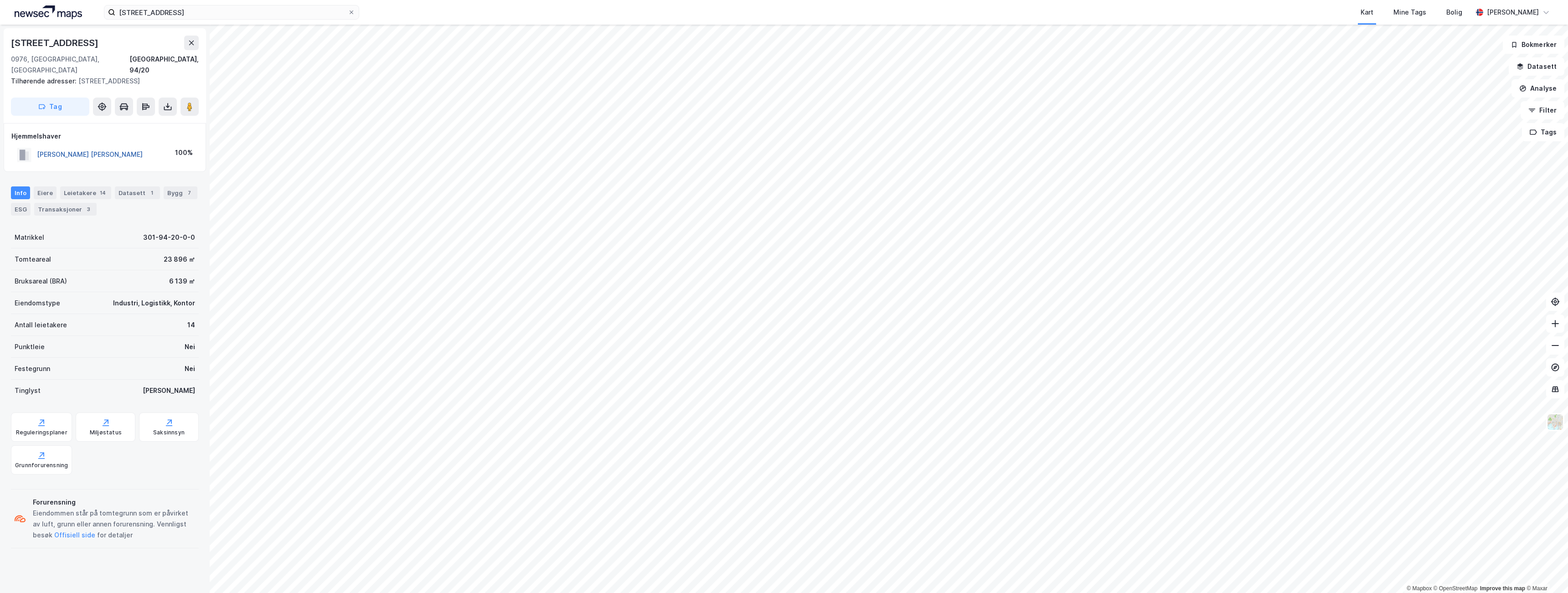
click at [0, 0] on button "[PERSON_NAME] [PERSON_NAME]" at bounding box center [0, 0] width 0 height 0
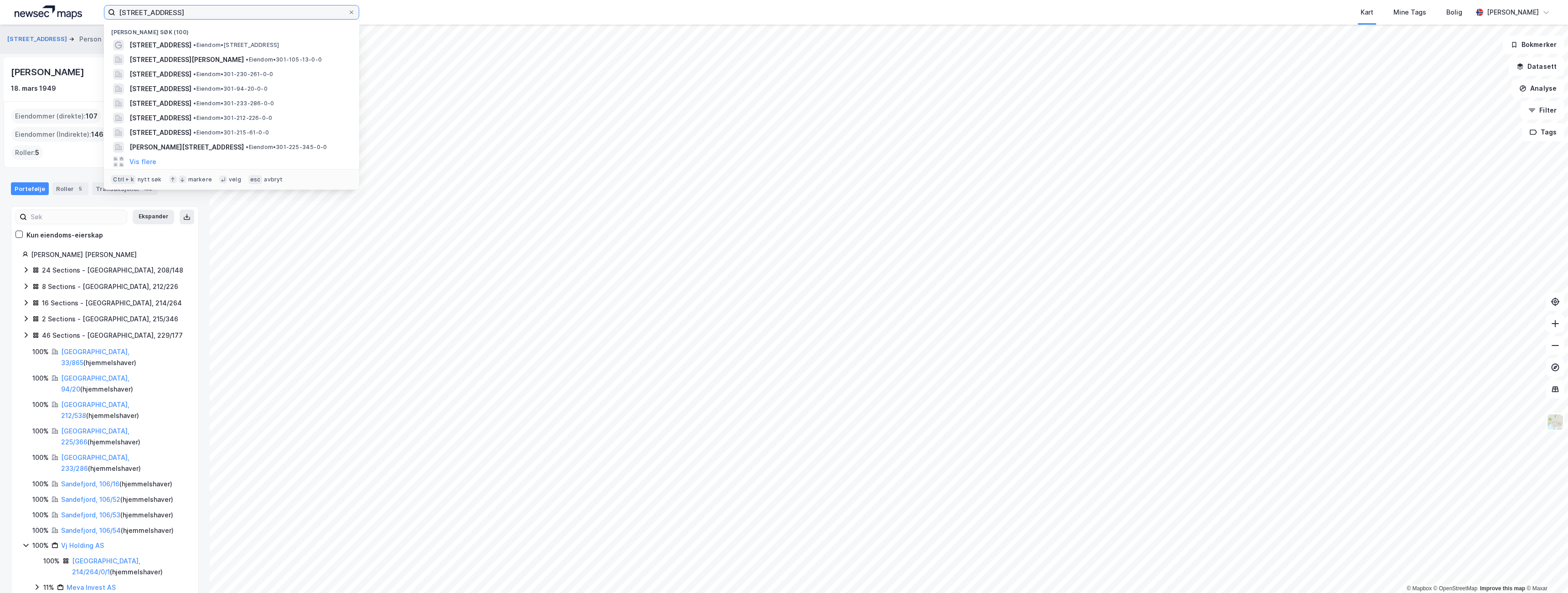
click at [256, 9] on input "[STREET_ADDRESS]" at bounding box center [231, 12] width 233 height 13
click at [192, 88] on span "[STREET_ADDRESS]" at bounding box center [161, 89] width 62 height 11
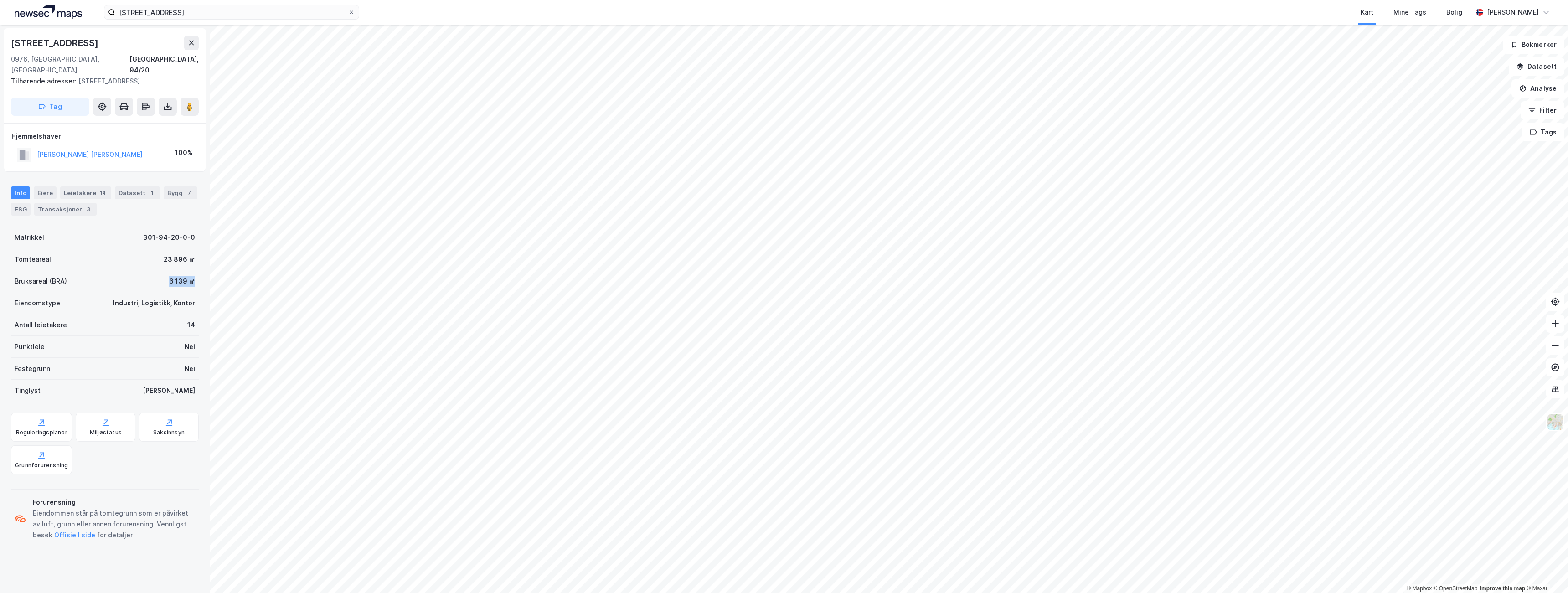
drag, startPoint x: 157, startPoint y: 272, endPoint x: 191, endPoint y: 271, distance: 34.0
click at [191, 271] on div "Bruksareal (BRA) 6 139 ㎡" at bounding box center [105, 281] width 188 height 22
